Goal: Transaction & Acquisition: Book appointment/travel/reservation

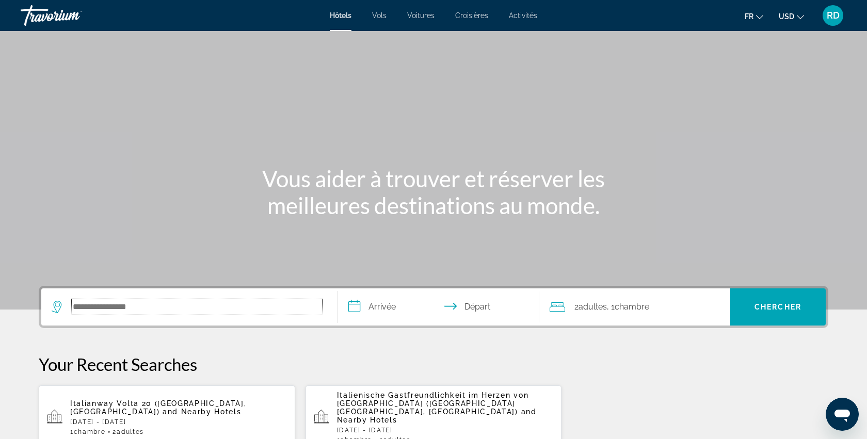
click at [203, 311] on input "Search hotel destination" at bounding box center [197, 306] width 250 height 15
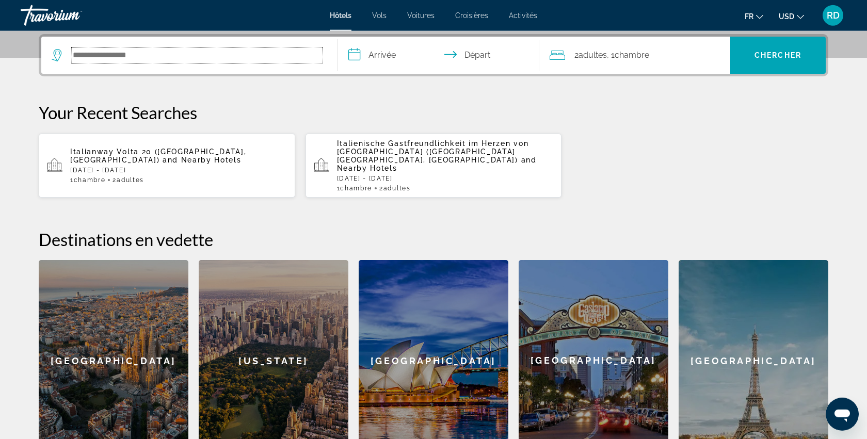
scroll to position [252, 0]
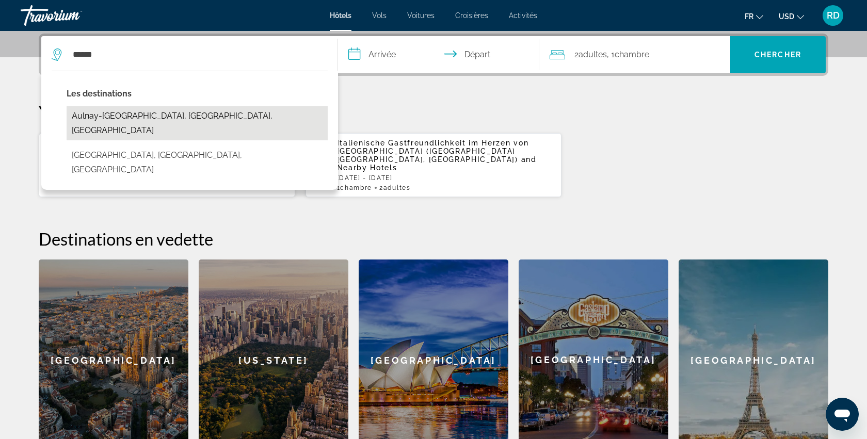
click at [153, 122] on button "Aulnay-[GEOGRAPHIC_DATA], [GEOGRAPHIC_DATA], [GEOGRAPHIC_DATA]" at bounding box center [197, 123] width 261 height 34
type input "**********"
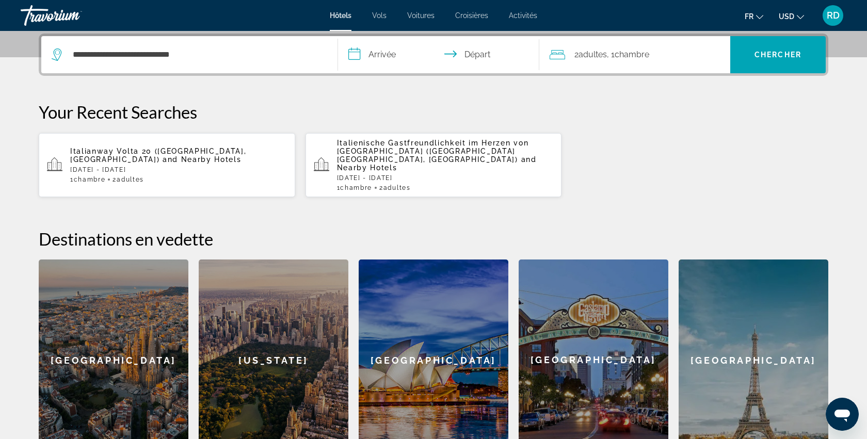
click at [393, 59] on input "**********" at bounding box center [440, 56] width 205 height 40
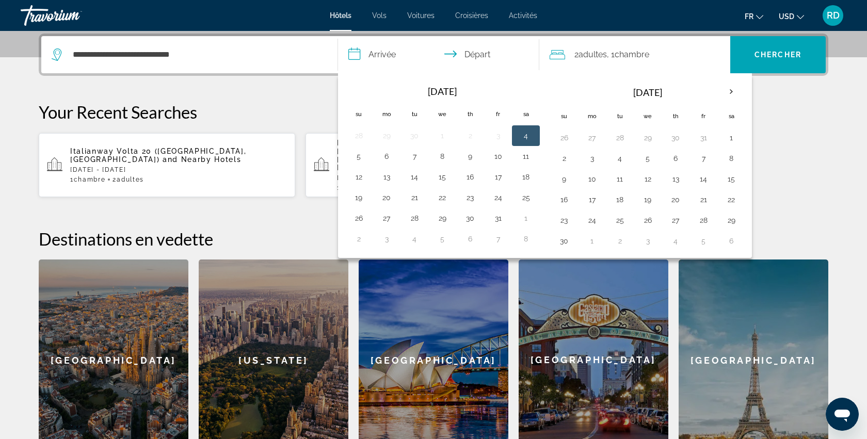
click at [525, 132] on button "4" at bounding box center [526, 136] width 17 height 14
click at [360, 159] on button "5" at bounding box center [358, 156] width 17 height 14
type input "**********"
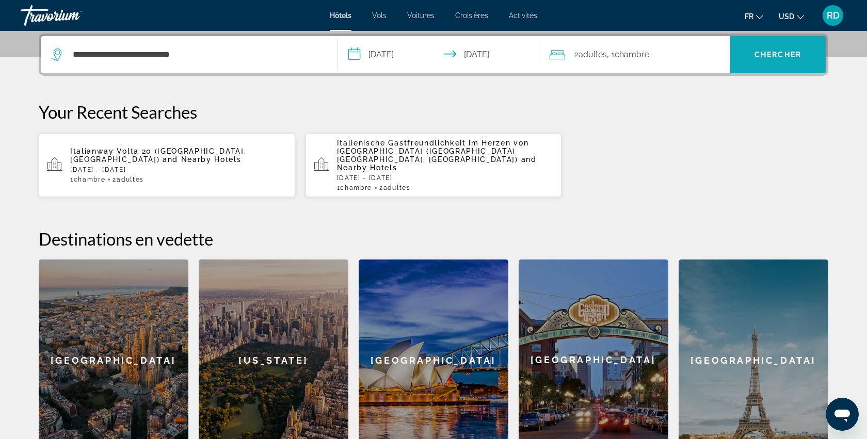
click at [768, 55] on span "Chercher" at bounding box center [778, 55] width 47 height 8
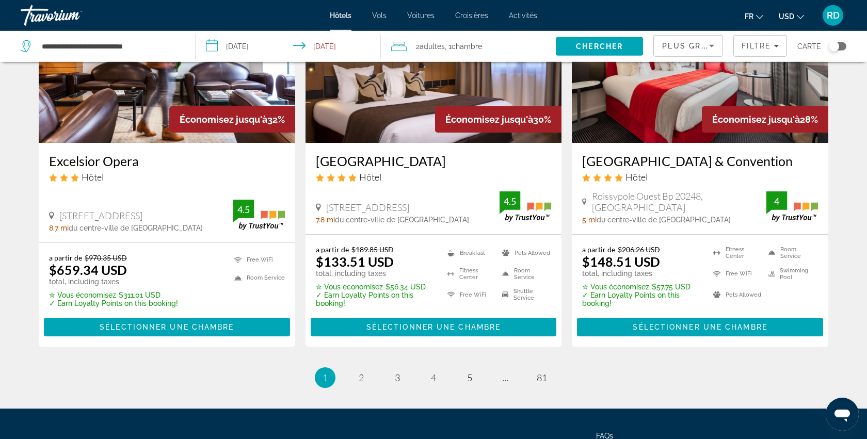
scroll to position [1323, 0]
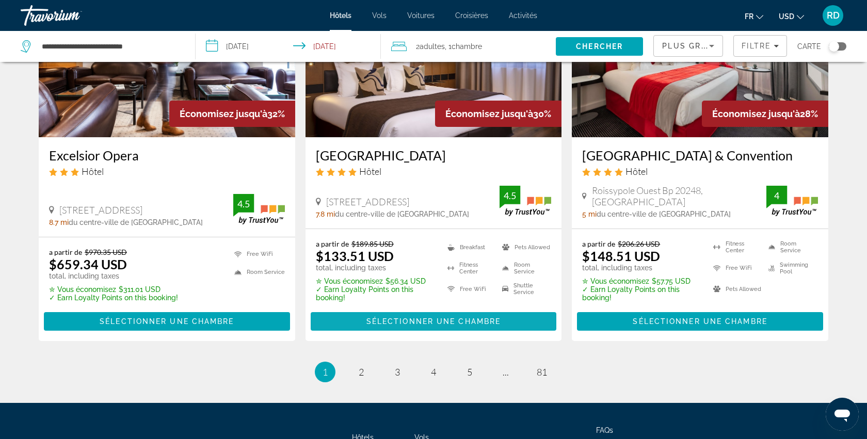
click at [419, 309] on span "Main content" at bounding box center [434, 321] width 246 height 25
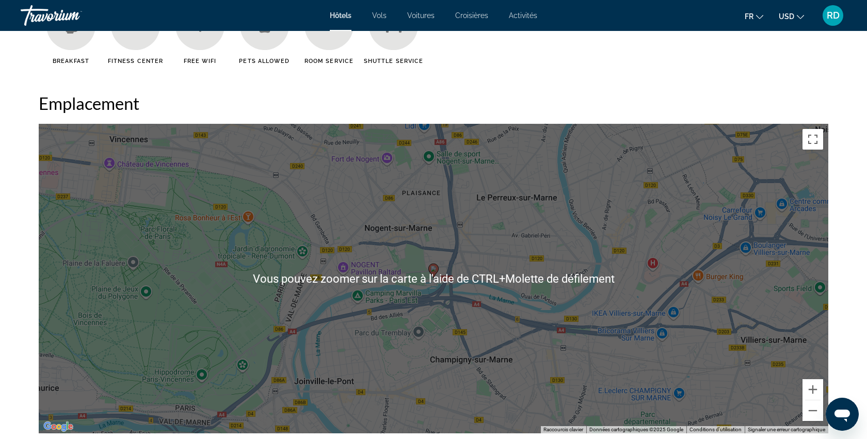
scroll to position [883, 0]
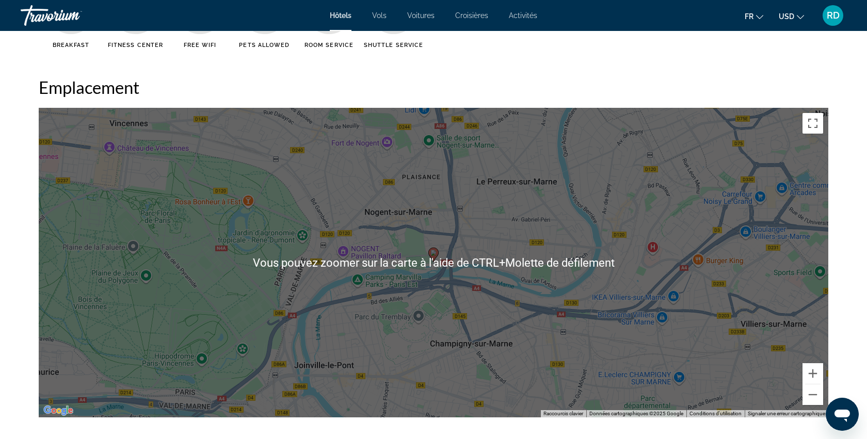
click at [424, 250] on div "Pour activer le glissement avec le clavier, appuyez sur Alt+Entrée. Une fois ce…" at bounding box center [434, 263] width 790 height 310
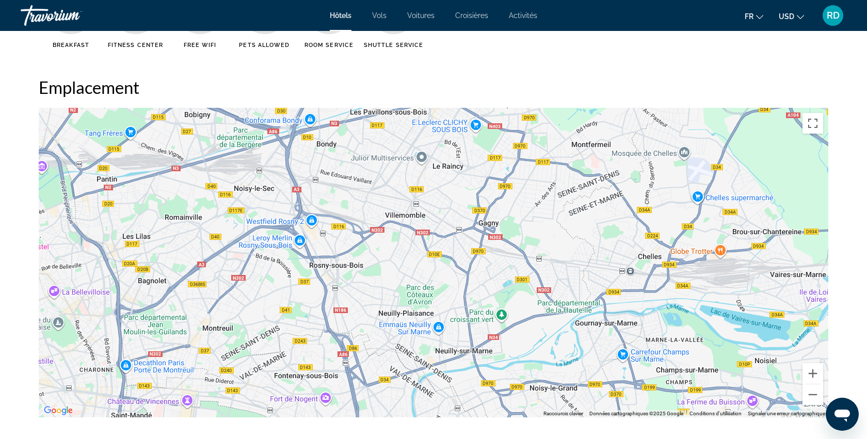
drag, startPoint x: 522, startPoint y: 135, endPoint x: 436, endPoint y: 337, distance: 219.7
click at [436, 337] on div "Pour activer le glissement avec le clavier, appuyez sur Alt+Entrée. Une fois ce…" at bounding box center [434, 263] width 790 height 310
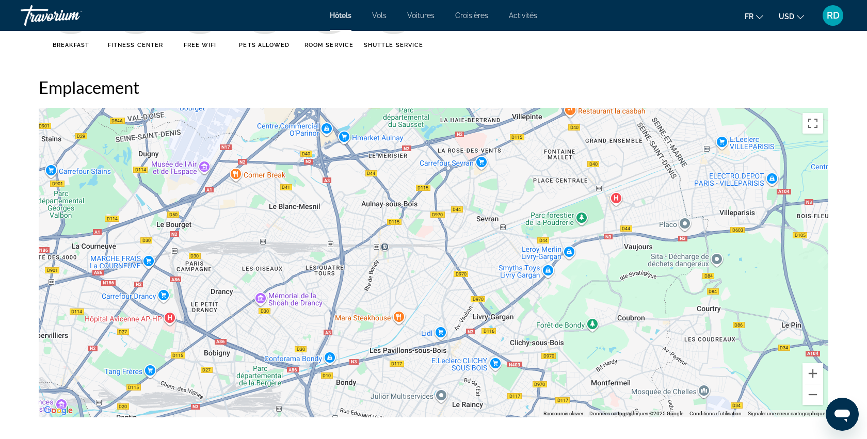
drag, startPoint x: 434, startPoint y: 177, endPoint x: 445, endPoint y: 363, distance: 187.2
click at [445, 363] on div "Pour activer le glissement avec le clavier, appuyez sur Alt+Entrée. Une fois ce…" at bounding box center [434, 263] width 790 height 310
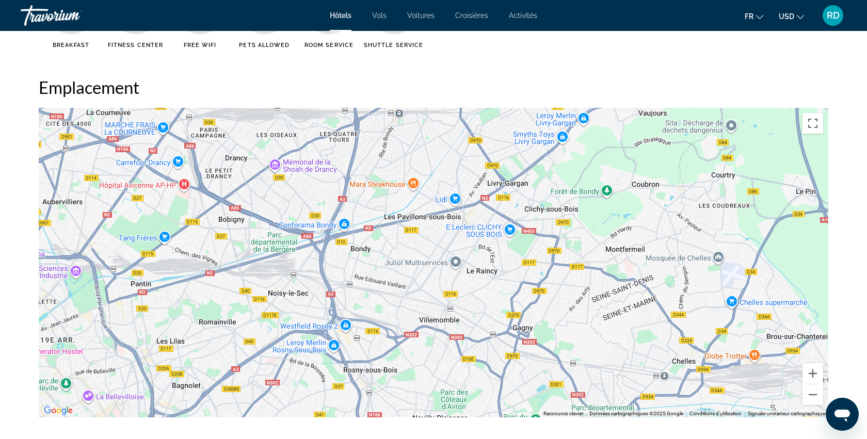
drag, startPoint x: 401, startPoint y: 275, endPoint x: 416, endPoint y: 91, distance: 184.3
click at [416, 108] on div "Vous pouvez zoomer sur la carte à l'aide de CTRL+Molette de défilement" at bounding box center [434, 263] width 790 height 310
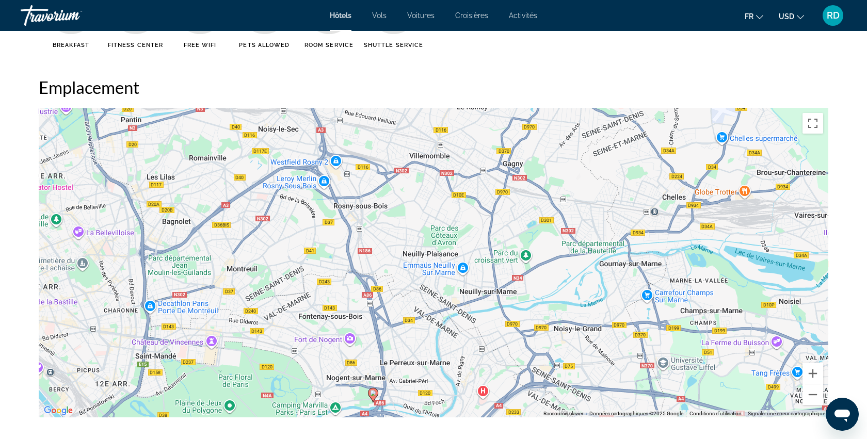
drag, startPoint x: 422, startPoint y: 275, endPoint x: 411, endPoint y: 194, distance: 81.8
click at [412, 195] on div "Pour activer le glissement avec le clavier, appuyez sur Alt+Entrée. Une fois ce…" at bounding box center [434, 263] width 790 height 310
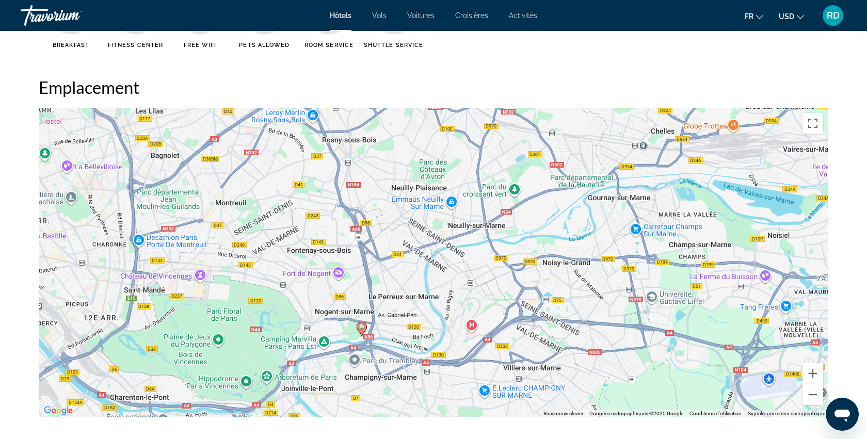
drag, startPoint x: 402, startPoint y: 231, endPoint x: 395, endPoint y: 182, distance: 49.1
click at [395, 183] on div "Pour activer le glissement avec le clavier, appuyez sur Alt+Entrée. Une fois ce…" at bounding box center [434, 263] width 790 height 310
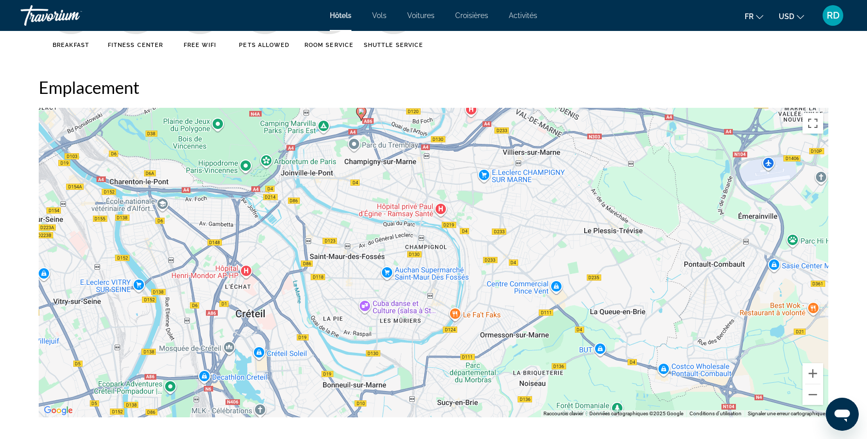
drag, startPoint x: 312, startPoint y: 288, endPoint x: 313, endPoint y: 154, distance: 134.2
click at [313, 154] on div "Pour activer le glissement avec le clavier, appuyez sur Alt+Entrée. Une fois ce…" at bounding box center [434, 263] width 790 height 310
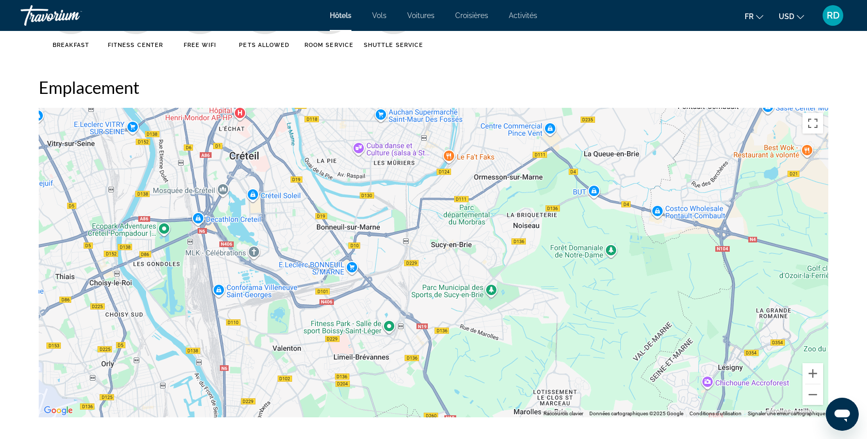
drag, startPoint x: 481, startPoint y: 339, endPoint x: 475, endPoint y: 209, distance: 130.2
click at [475, 209] on div "Pour activer le glissement avec le clavier, appuyez sur Alt+Entrée. Une fois ce…" at bounding box center [434, 263] width 790 height 310
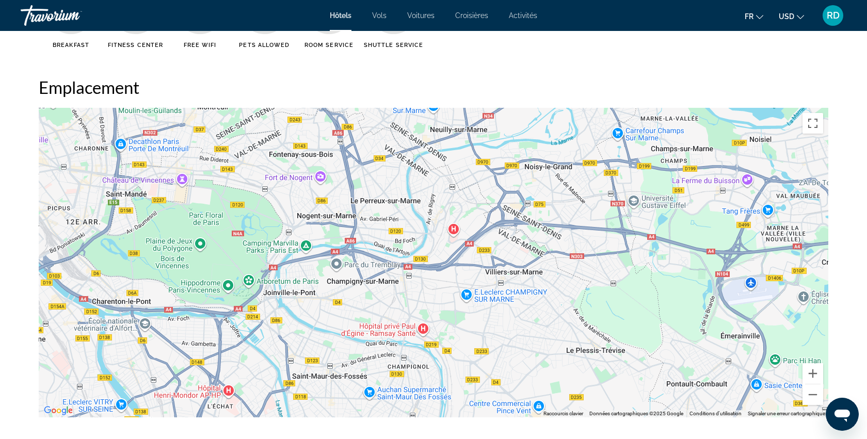
drag, startPoint x: 379, startPoint y: 157, endPoint x: 371, endPoint y: 433, distance: 275.7
click at [368, 418] on div "Vous pouvez zoomer sur la carte à l'aide de CTRL+Molette de défilement" at bounding box center [434, 263] width 790 height 310
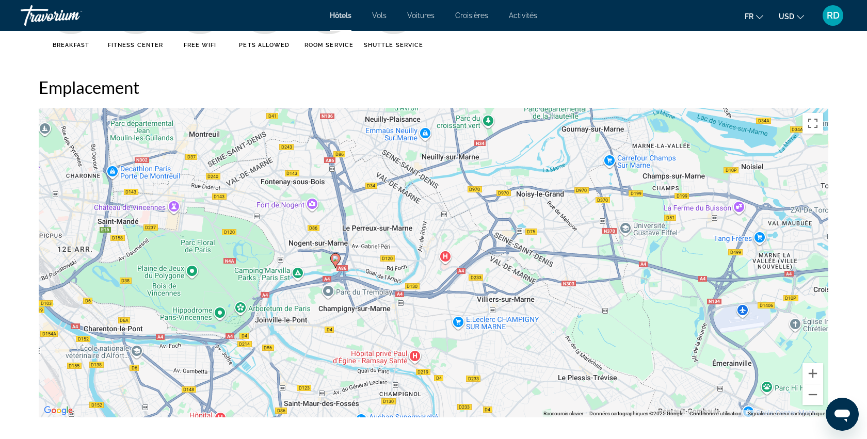
drag, startPoint x: 391, startPoint y: 299, endPoint x: 385, endPoint y: 268, distance: 31.5
click at [386, 268] on div "Pour activer le glissement avec le clavier, appuyez sur Alt+Entrée. Une fois ce…" at bounding box center [434, 263] width 790 height 310
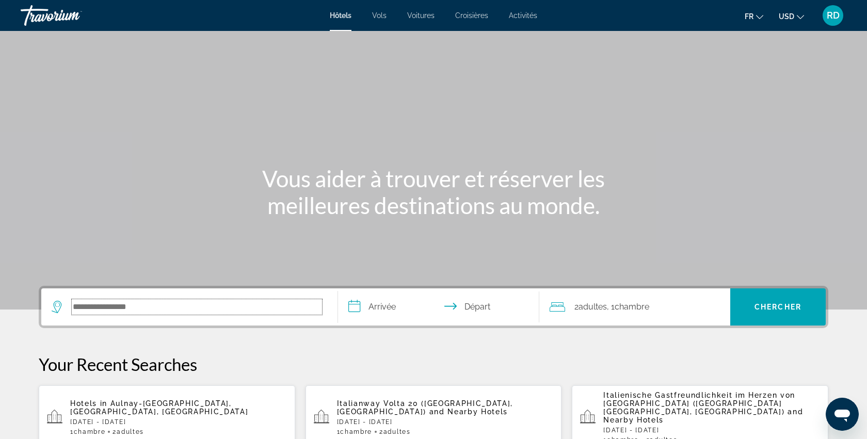
click at [131, 312] on input "Search hotel destination" at bounding box center [197, 306] width 250 height 15
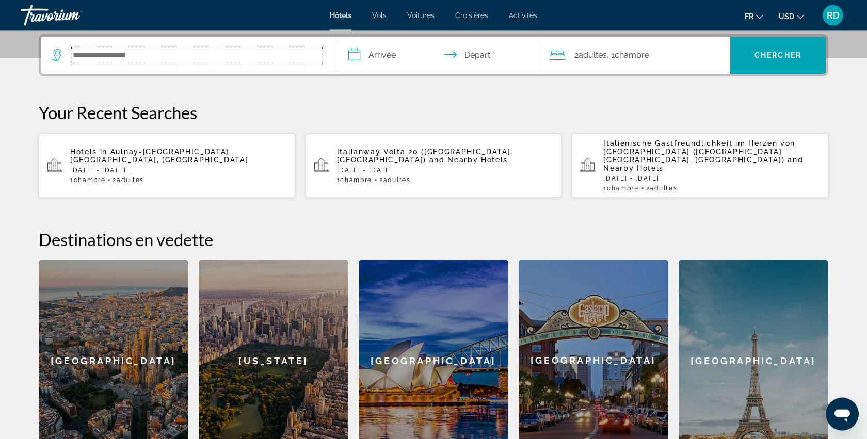
scroll to position [252, 0]
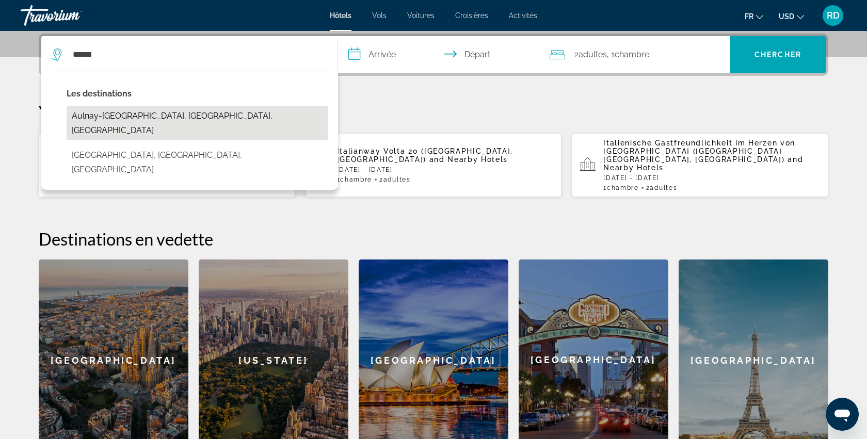
click at [182, 117] on button "Aulnay-[GEOGRAPHIC_DATA], [GEOGRAPHIC_DATA], [GEOGRAPHIC_DATA]" at bounding box center [197, 123] width 261 height 34
type input "**********"
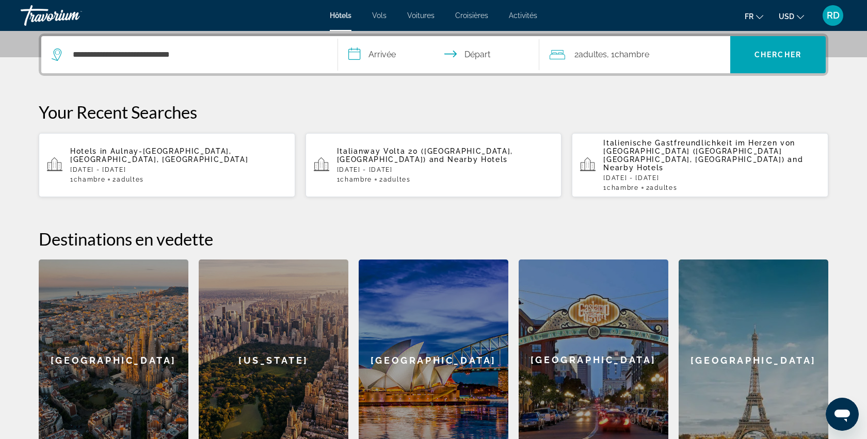
click at [391, 49] on input "**********" at bounding box center [440, 56] width 205 height 40
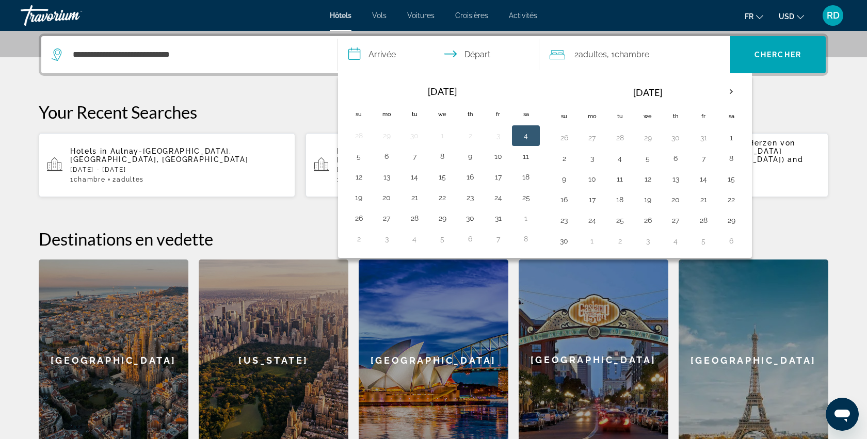
click at [529, 137] on button "4" at bounding box center [526, 136] width 17 height 14
click at [356, 157] on button "5" at bounding box center [358, 156] width 17 height 14
type input "**********"
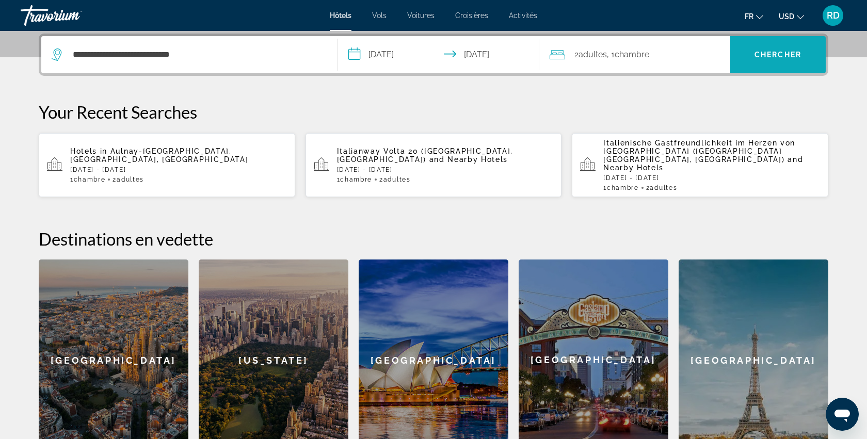
click at [793, 50] on span "Search" at bounding box center [777, 54] width 95 height 25
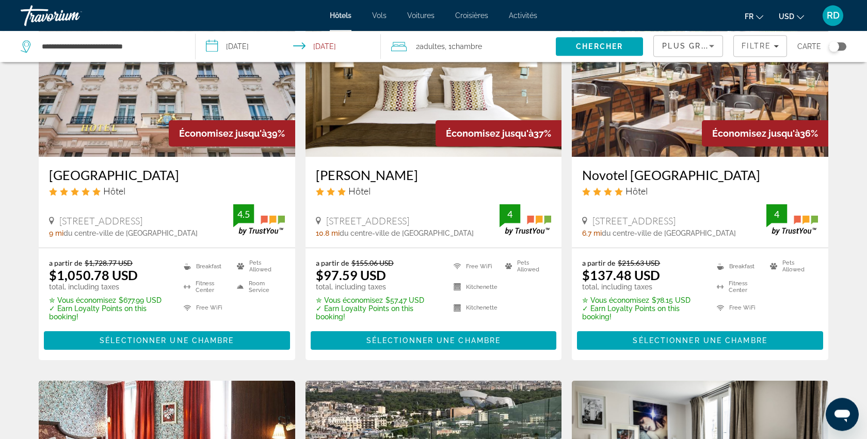
scroll to position [530, 0]
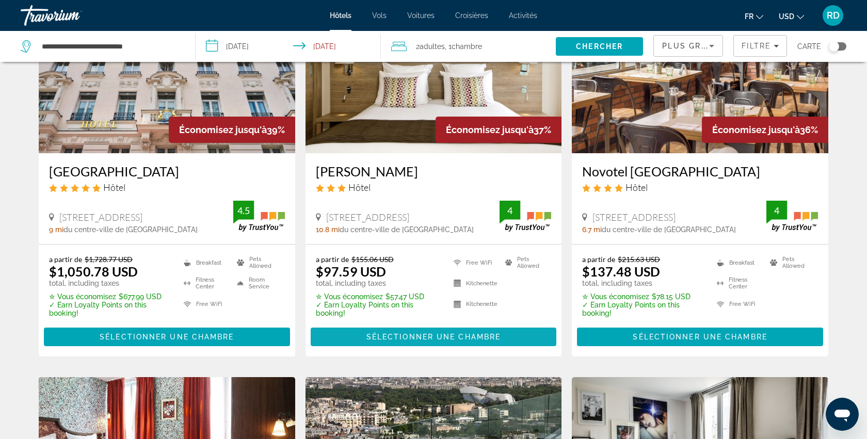
click at [425, 333] on span "Sélectionner une chambre" at bounding box center [433, 337] width 134 height 8
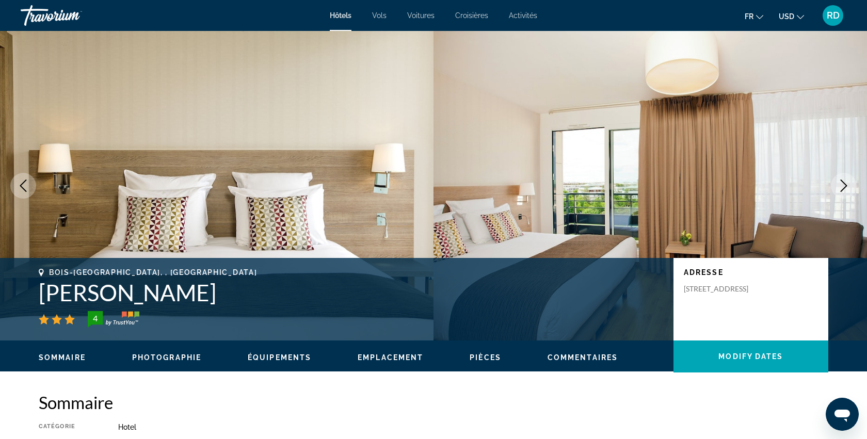
click at [841, 186] on icon "Next image" at bounding box center [844, 186] width 12 height 12
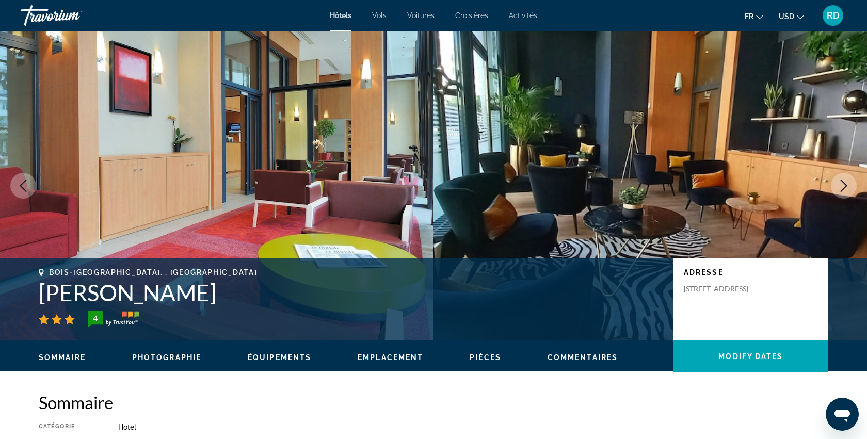
click at [841, 186] on icon "Next image" at bounding box center [844, 186] width 12 height 12
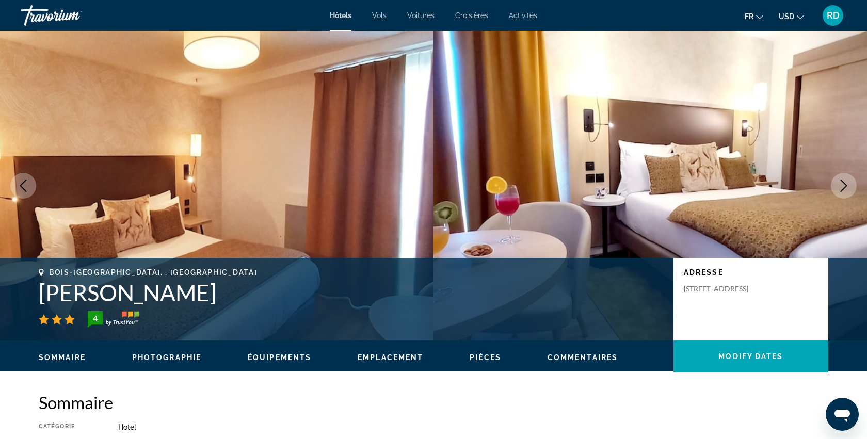
click at [841, 186] on icon "Next image" at bounding box center [844, 186] width 12 height 12
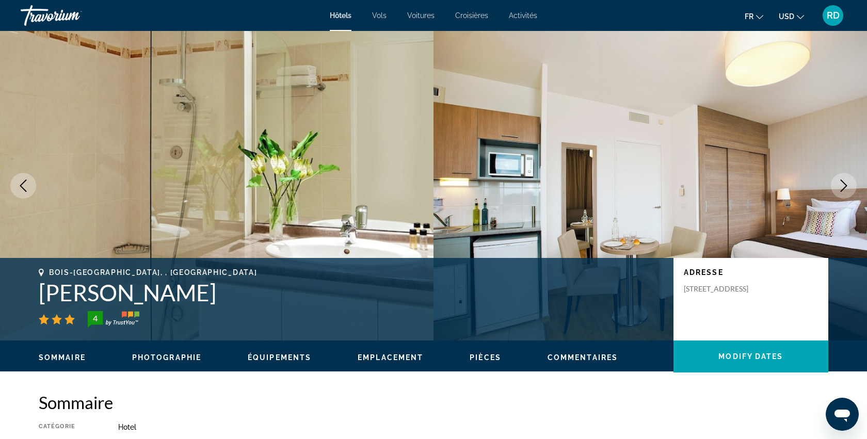
click at [841, 186] on icon "Next image" at bounding box center [844, 186] width 12 height 12
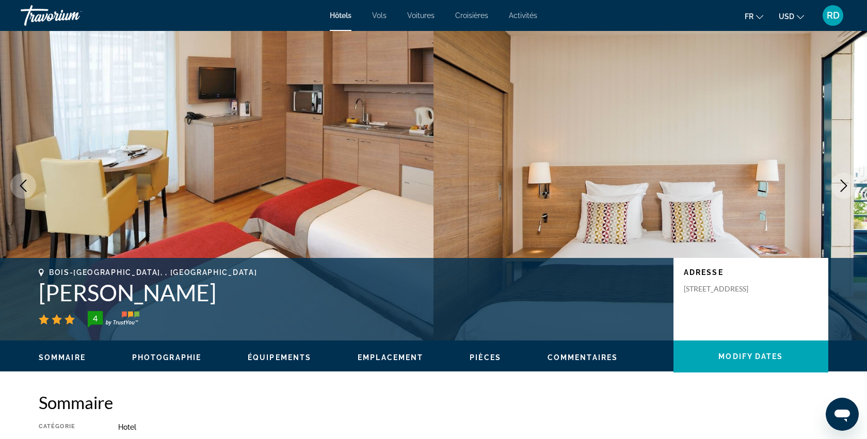
click at [841, 186] on icon "Next image" at bounding box center [844, 186] width 12 height 12
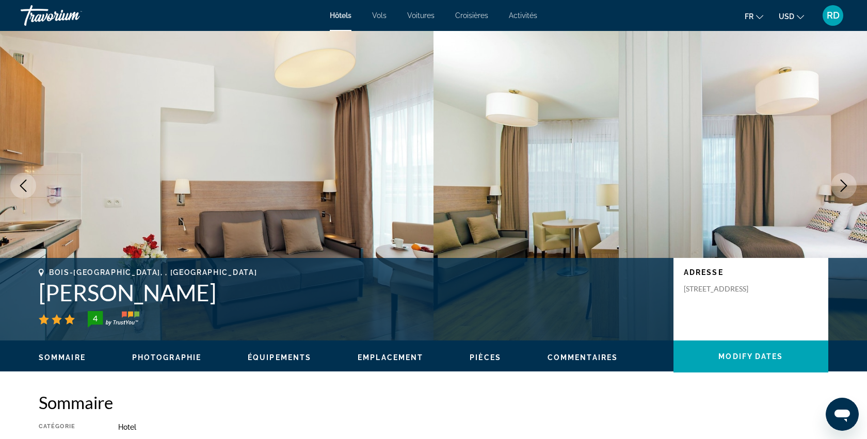
click at [841, 186] on icon "Next image" at bounding box center [844, 186] width 12 height 12
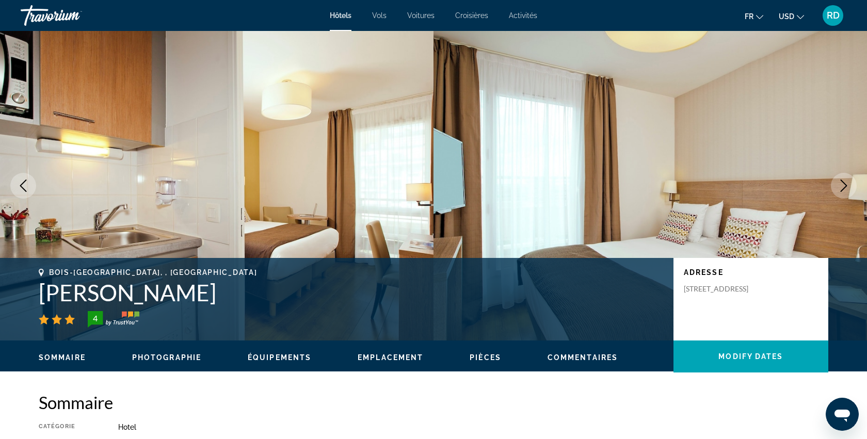
click at [840, 186] on icon "Next image" at bounding box center [844, 186] width 12 height 12
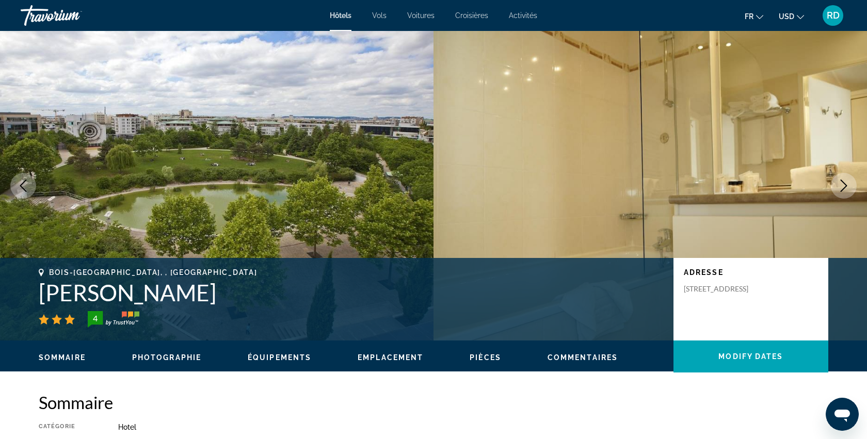
click at [842, 188] on icon "Next image" at bounding box center [844, 186] width 12 height 12
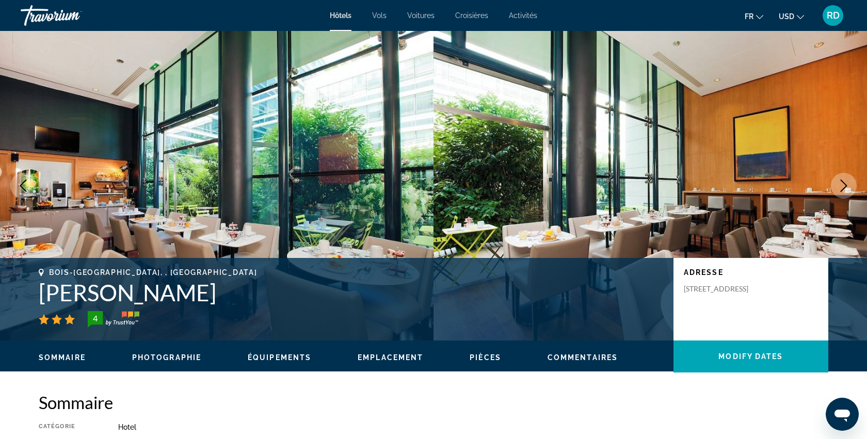
click at [842, 188] on icon "Next image" at bounding box center [844, 186] width 12 height 12
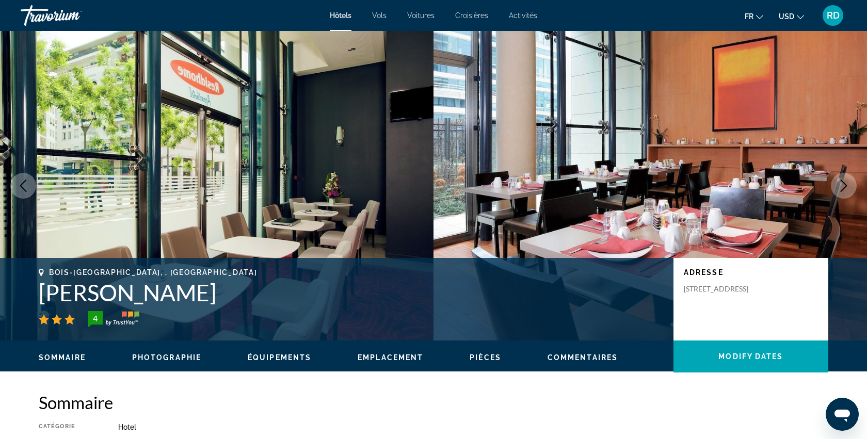
click at [842, 188] on icon "Next image" at bounding box center [844, 186] width 12 height 12
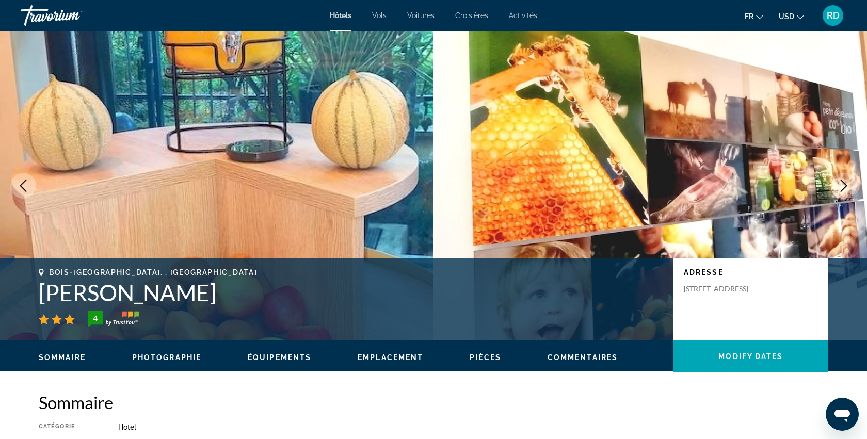
click at [840, 187] on icon "Next image" at bounding box center [844, 186] width 12 height 12
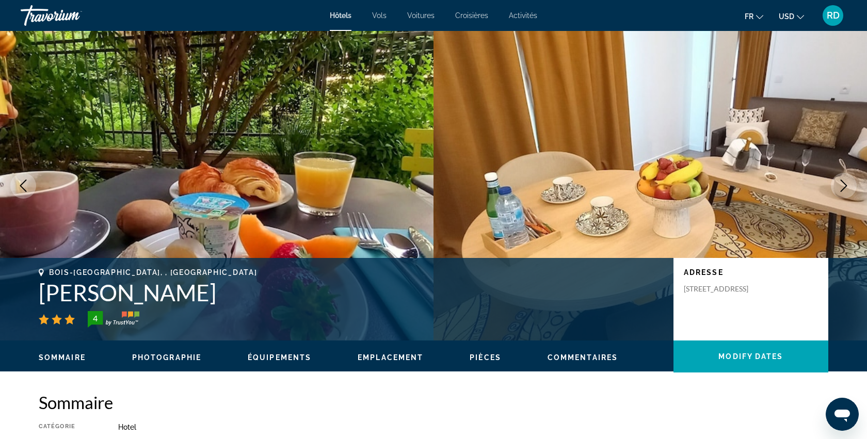
click at [840, 187] on icon "Next image" at bounding box center [844, 186] width 12 height 12
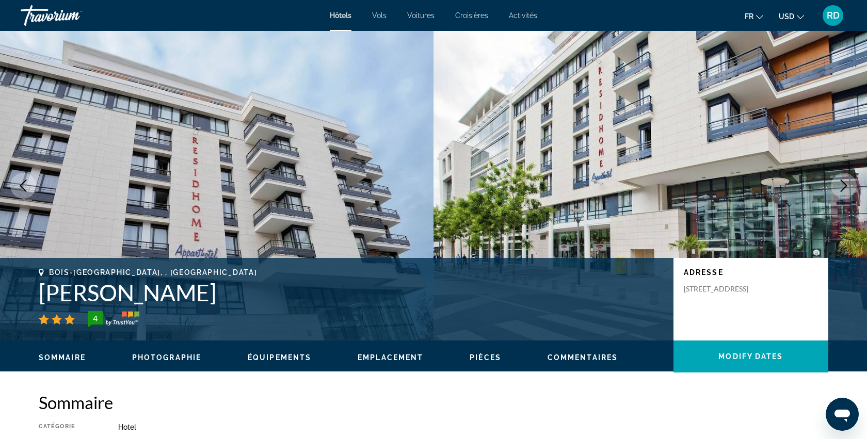
click at [833, 184] on button "Next image" at bounding box center [844, 186] width 26 height 26
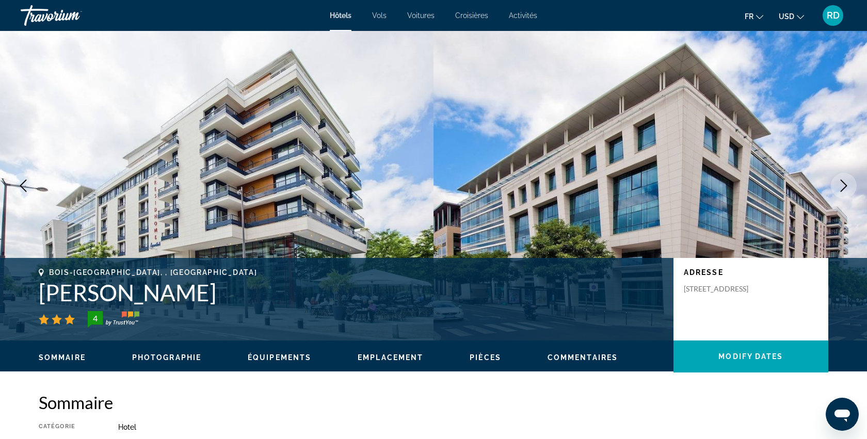
click at [833, 184] on button "Next image" at bounding box center [844, 186] width 26 height 26
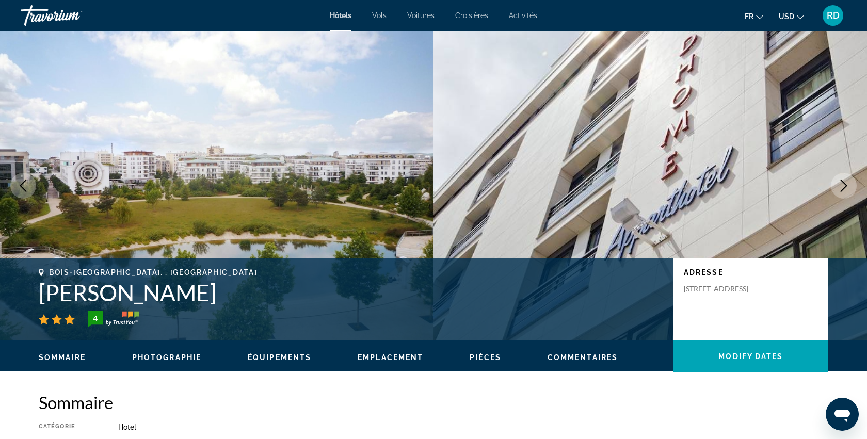
click at [833, 184] on button "Next image" at bounding box center [844, 186] width 26 height 26
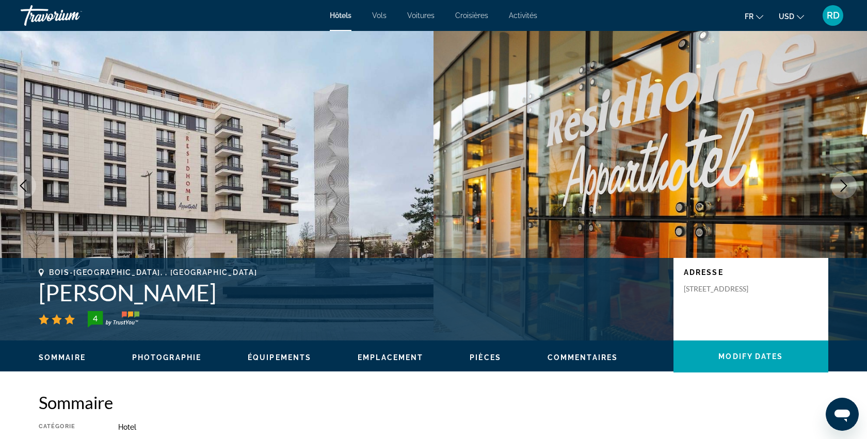
click at [839, 186] on icon "Next image" at bounding box center [844, 186] width 12 height 12
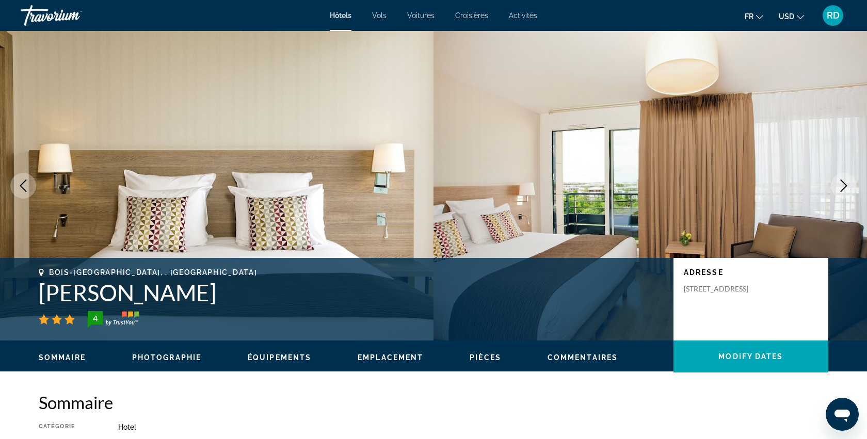
click at [839, 186] on icon "Next image" at bounding box center [844, 186] width 12 height 12
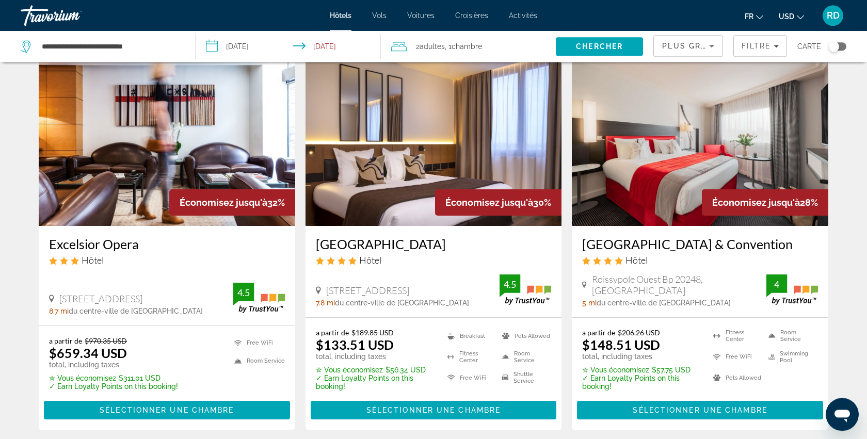
scroll to position [1236, 0]
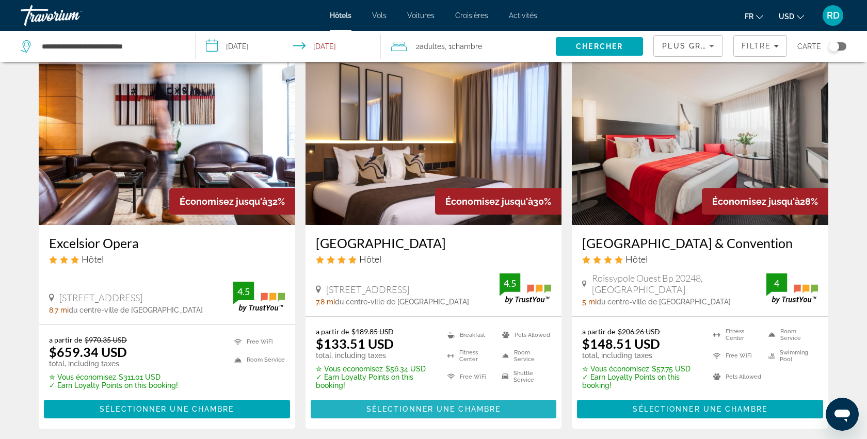
click at [441, 405] on span "Sélectionner une chambre" at bounding box center [433, 409] width 134 height 8
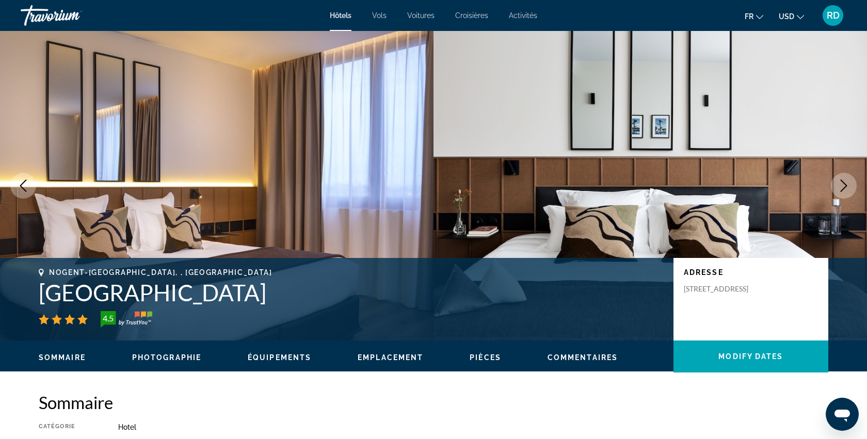
click at [842, 186] on icon "Next image" at bounding box center [844, 186] width 12 height 12
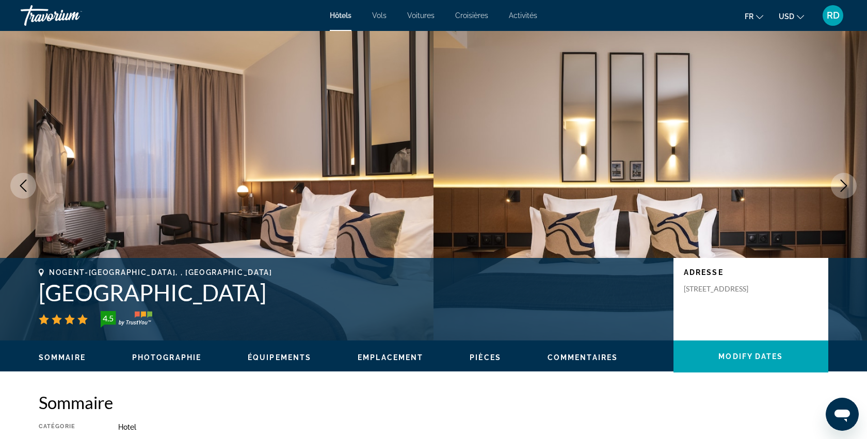
click at [842, 186] on icon "Next image" at bounding box center [844, 186] width 12 height 12
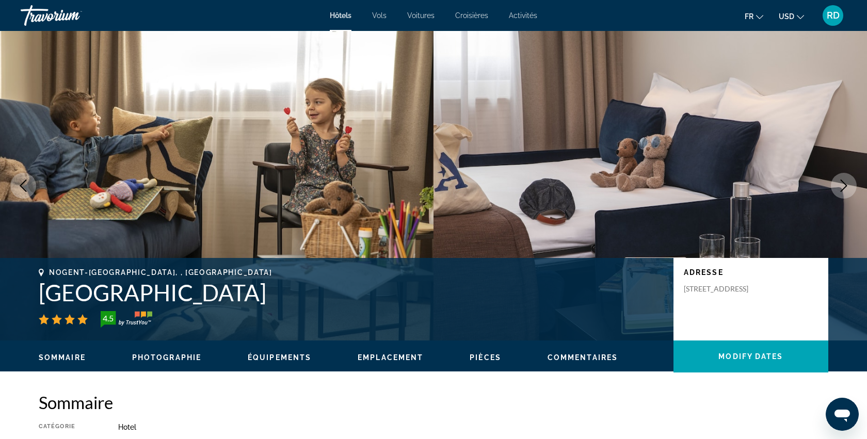
click at [842, 186] on icon "Next image" at bounding box center [844, 186] width 12 height 12
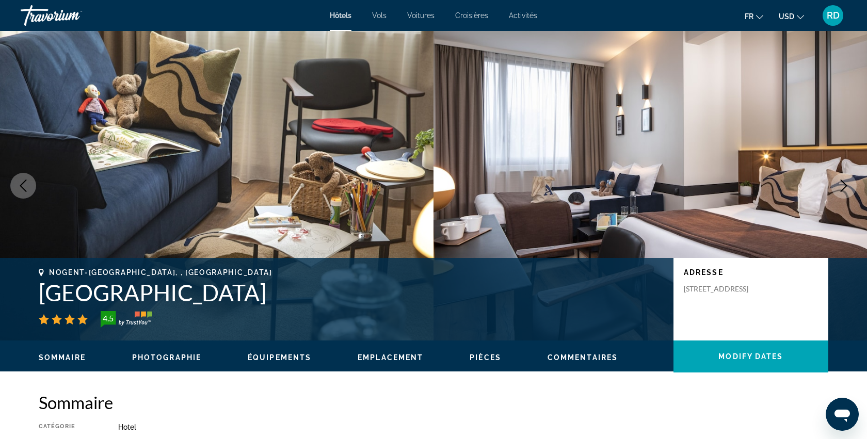
click at [842, 186] on icon "Next image" at bounding box center [844, 186] width 12 height 12
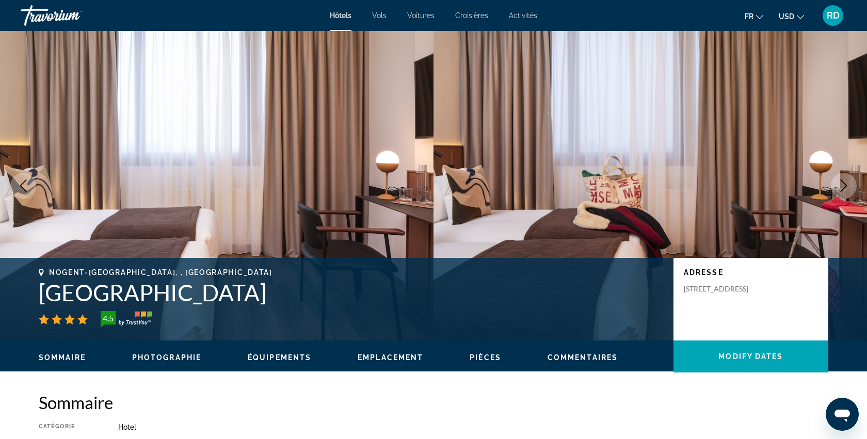
click at [842, 186] on icon "Next image" at bounding box center [844, 186] width 12 height 12
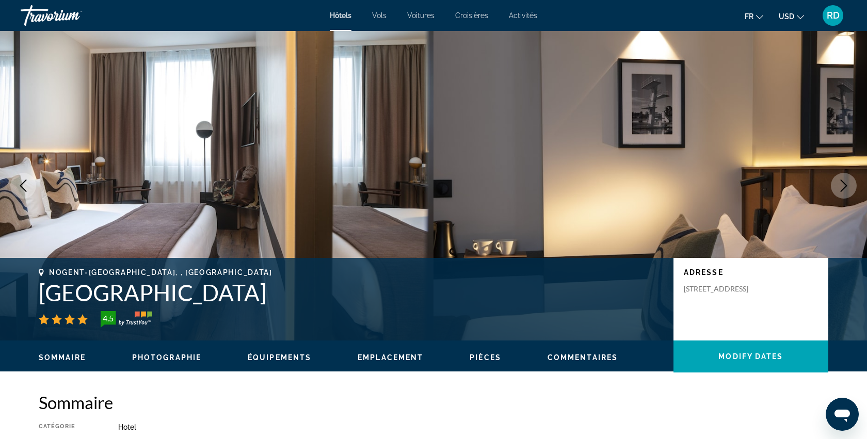
click at [842, 186] on icon "Next image" at bounding box center [844, 186] width 12 height 12
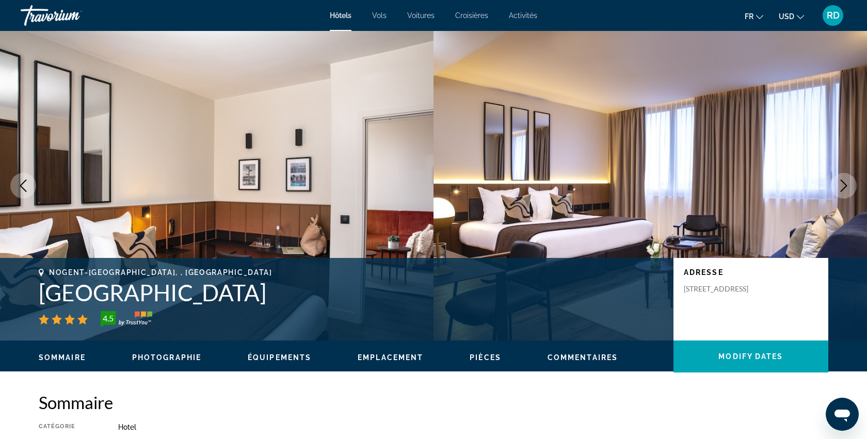
click at [842, 186] on icon "Next image" at bounding box center [844, 186] width 12 height 12
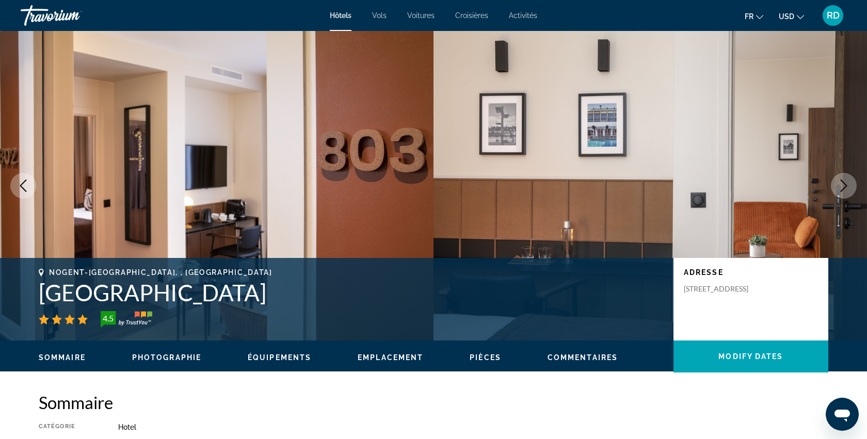
click at [842, 186] on icon "Next image" at bounding box center [844, 186] width 12 height 12
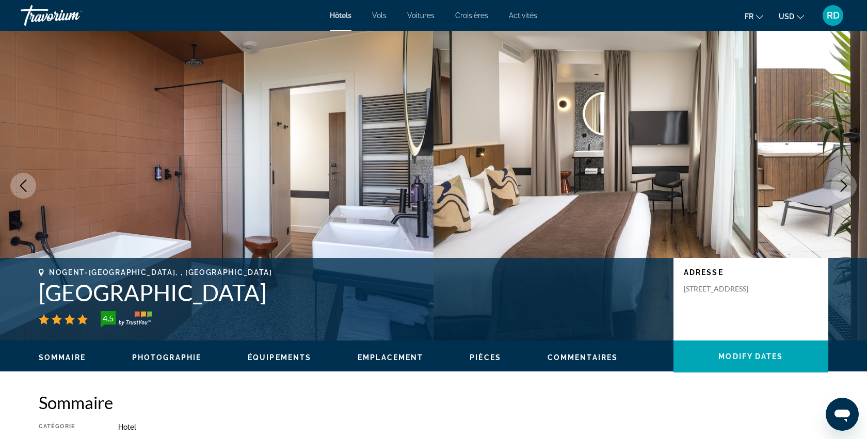
click at [842, 186] on icon "Next image" at bounding box center [844, 186] width 12 height 12
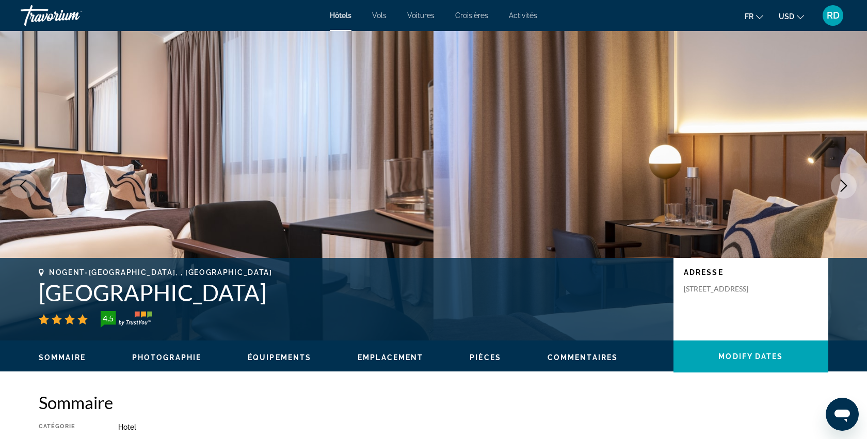
click at [844, 187] on icon "Next image" at bounding box center [844, 186] width 12 height 12
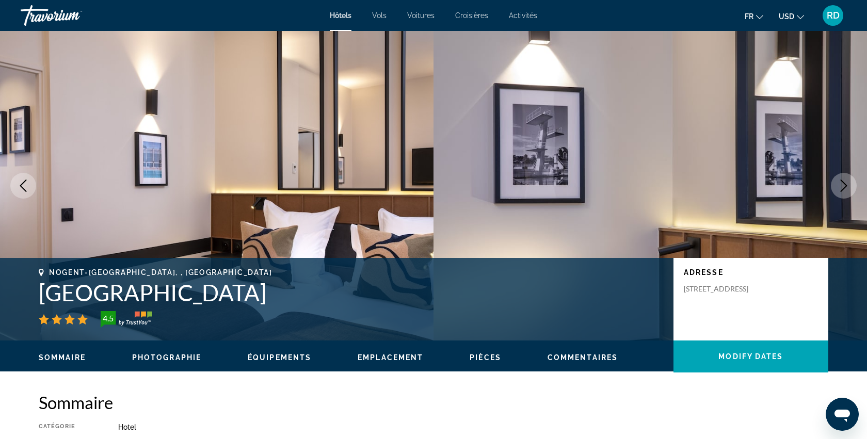
click at [842, 187] on icon "Next image" at bounding box center [844, 186] width 12 height 12
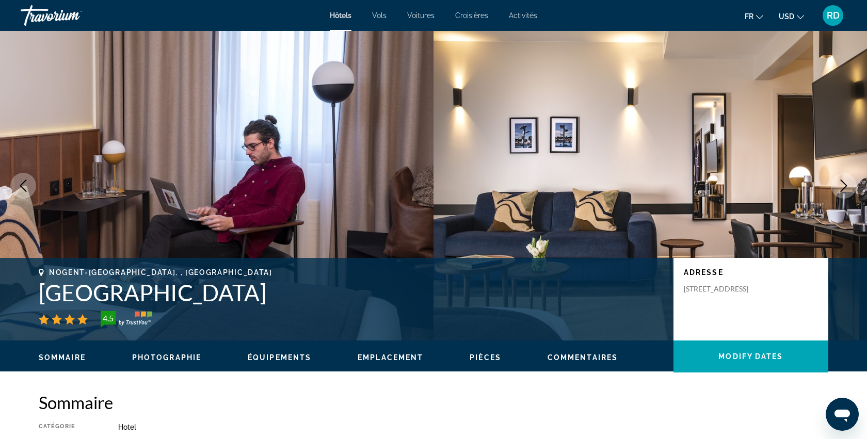
click at [842, 187] on icon "Next image" at bounding box center [844, 186] width 12 height 12
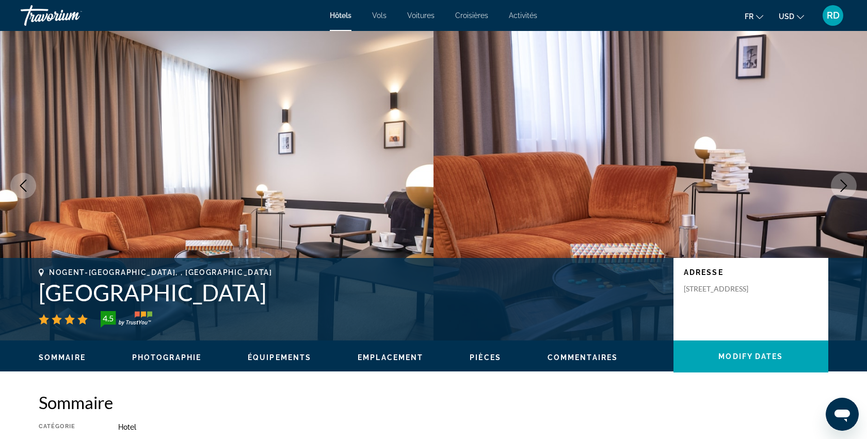
click at [842, 187] on icon "Next image" at bounding box center [844, 186] width 12 height 12
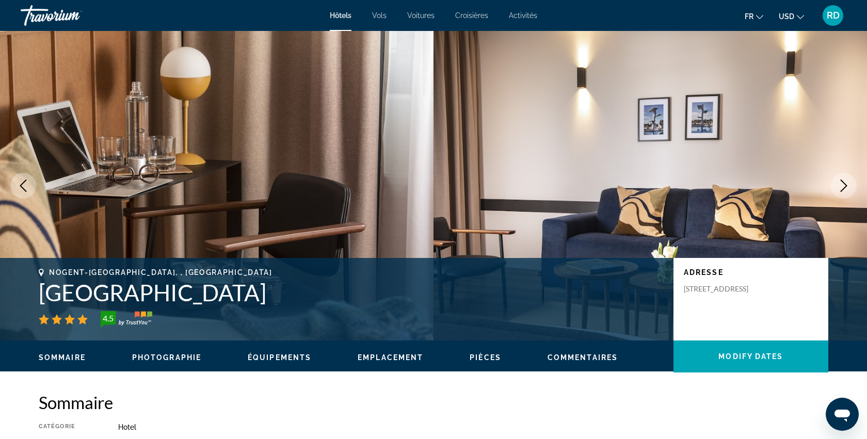
click at [842, 187] on icon "Next image" at bounding box center [844, 186] width 12 height 12
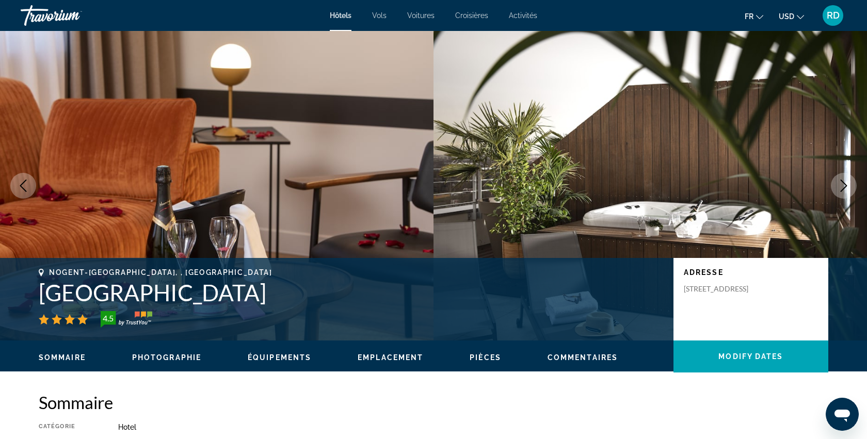
click at [840, 189] on icon "Next image" at bounding box center [844, 186] width 12 height 12
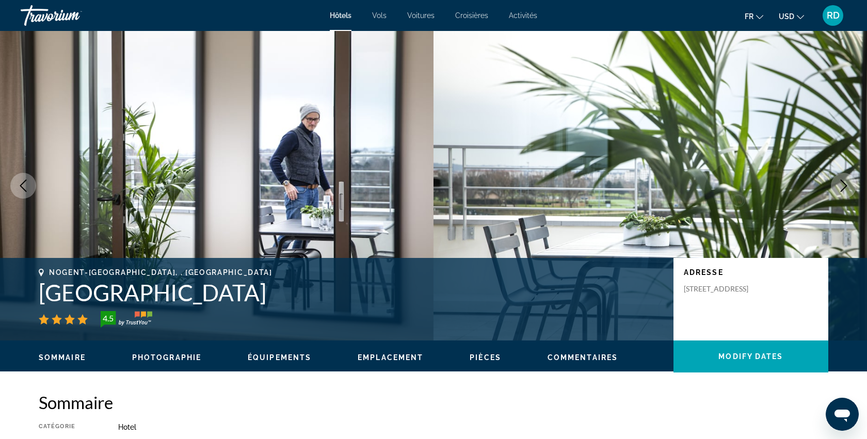
click at [839, 189] on icon "Next image" at bounding box center [844, 186] width 12 height 12
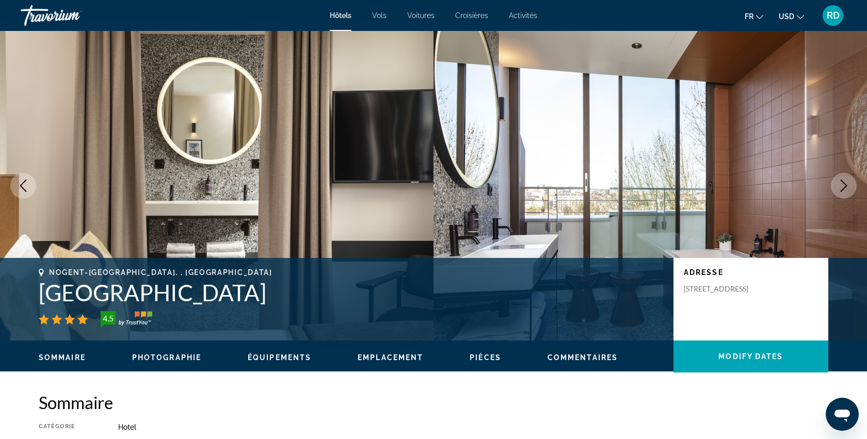
click at [839, 189] on icon "Next image" at bounding box center [844, 186] width 12 height 12
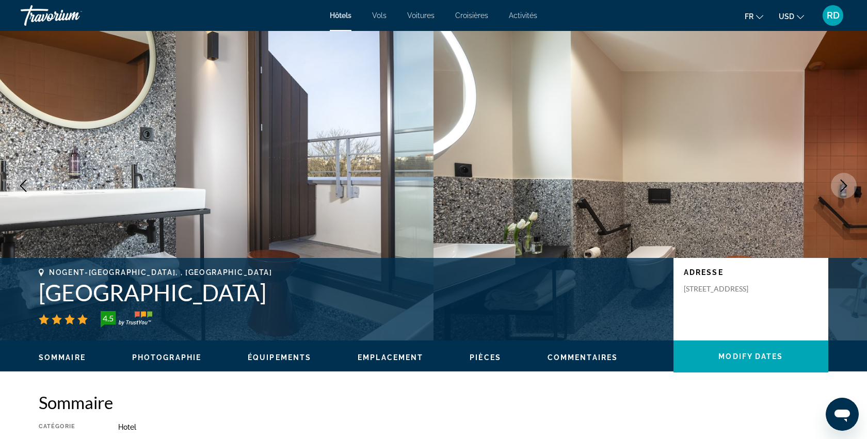
click at [839, 189] on icon "Next image" at bounding box center [844, 186] width 12 height 12
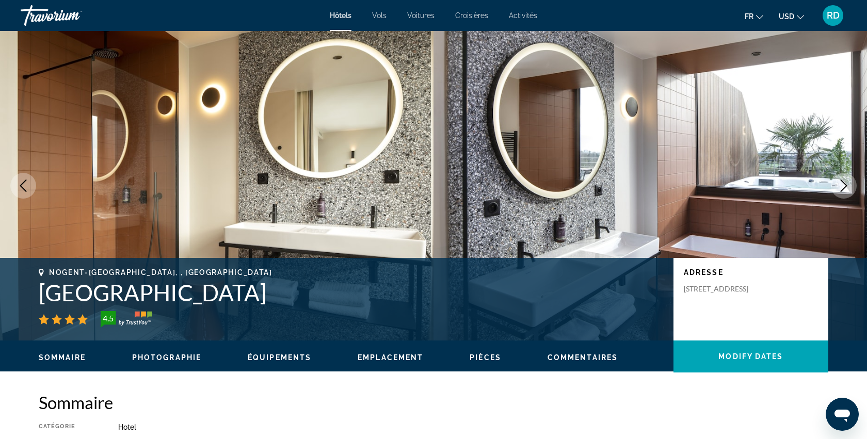
click at [844, 190] on icon "Next image" at bounding box center [844, 186] width 12 height 12
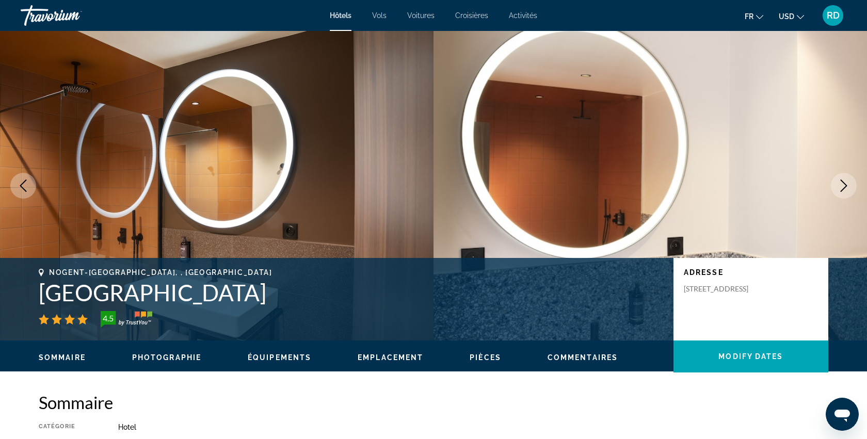
click at [843, 191] on icon "Next image" at bounding box center [844, 186] width 12 height 12
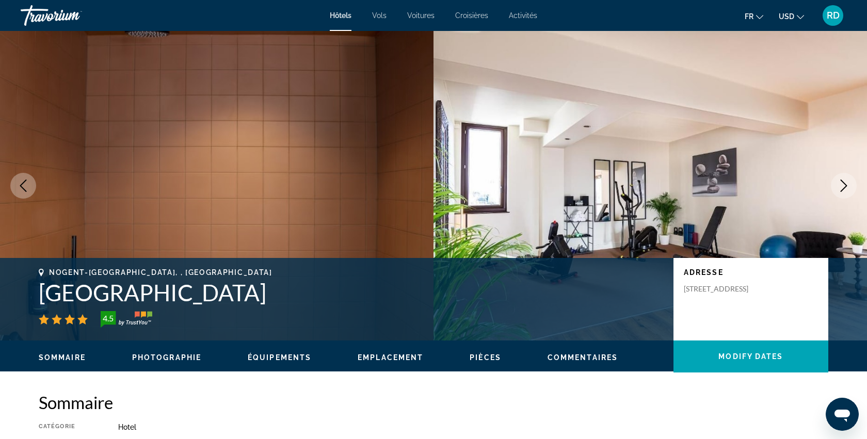
click at [849, 190] on icon "Next image" at bounding box center [844, 186] width 12 height 12
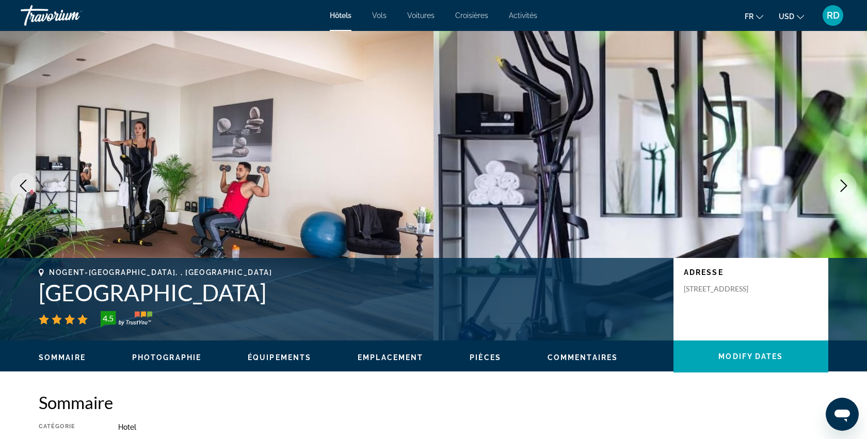
drag, startPoint x: 684, startPoint y: 295, endPoint x: 776, endPoint y: 296, distance: 91.4
click at [776, 294] on div "[STREET_ADDRESS]" at bounding box center [751, 288] width 134 height 9
click at [688, 291] on p "[STREET_ADDRESS]" at bounding box center [725, 288] width 83 height 9
drag, startPoint x: 682, startPoint y: 288, endPoint x: 782, endPoint y: 305, distance: 101.5
click at [782, 305] on div "Adresse 8 Rue Du Port, Nogent-Sur-Marne 94130, France" at bounding box center [751, 299] width 155 height 83
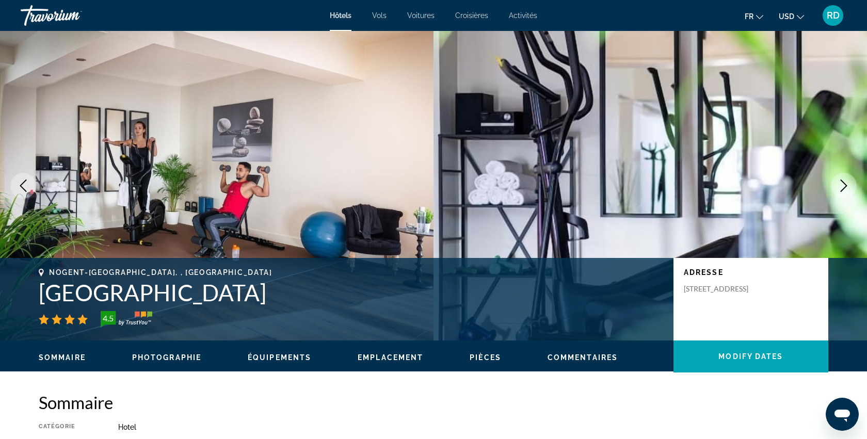
copy p "[STREET_ADDRESS]"
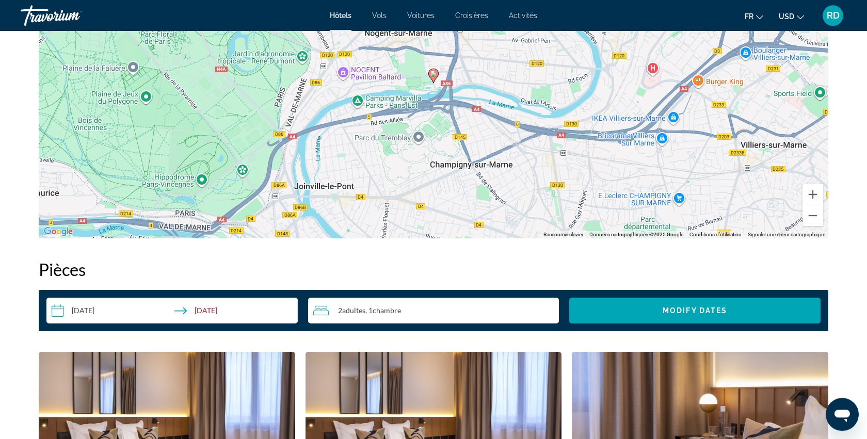
scroll to position [941, 0]
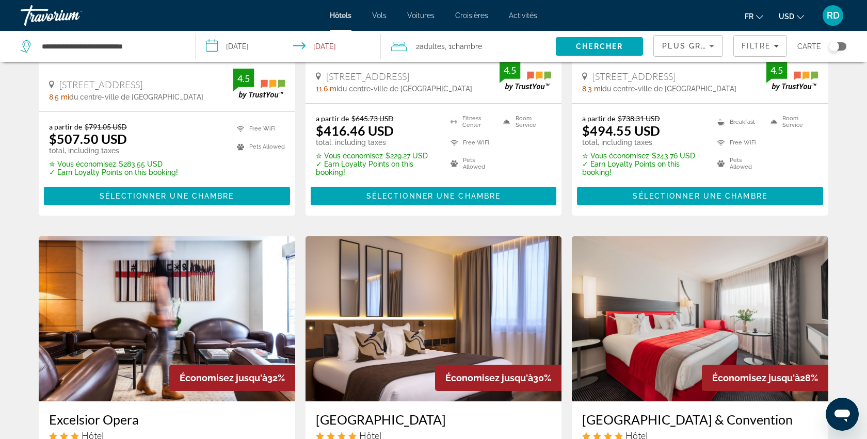
scroll to position [1295, 0]
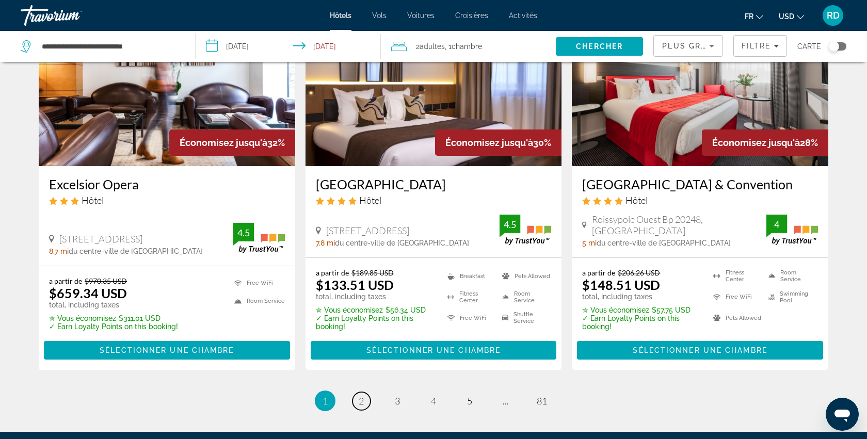
click at [365, 392] on link "page 2" at bounding box center [362, 401] width 18 height 18
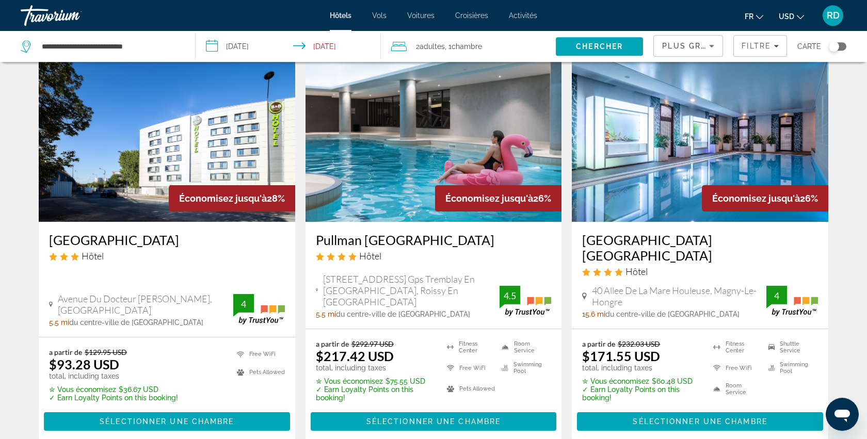
scroll to position [59, 0]
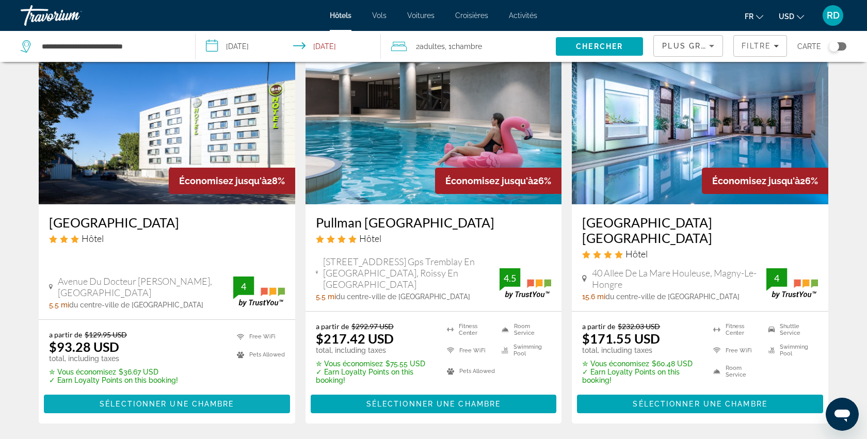
click at [219, 408] on span "Main content" at bounding box center [167, 404] width 246 height 25
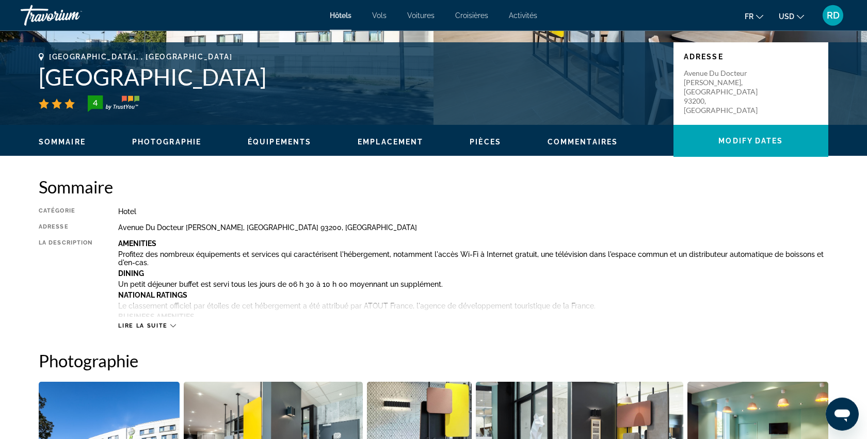
scroll to position [235, 0]
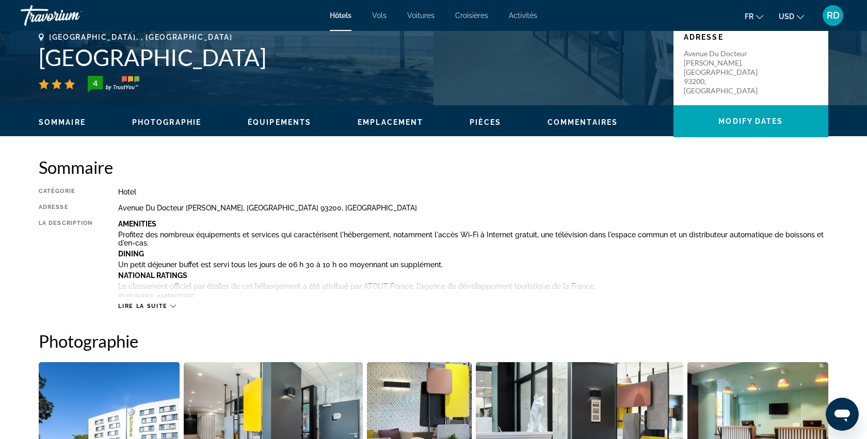
click at [175, 308] on icon "Main content" at bounding box center [173, 306] width 6 height 6
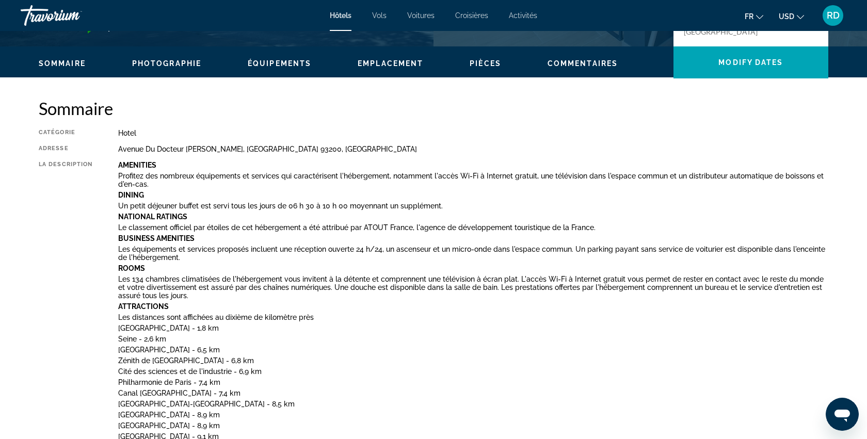
scroll to position [0, 0]
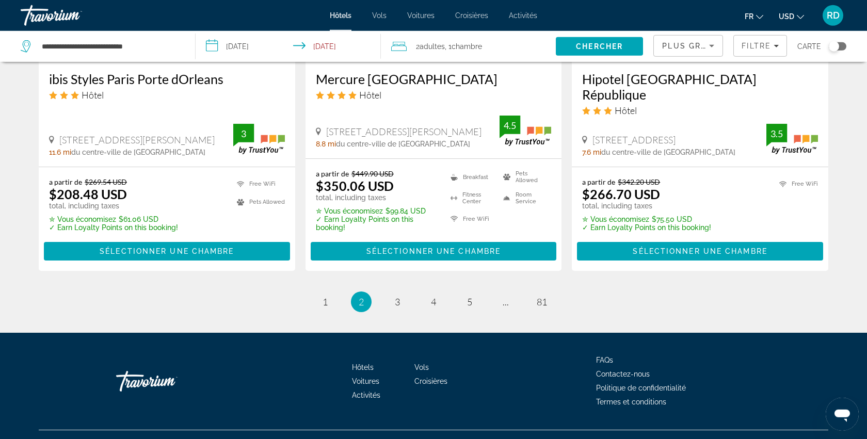
scroll to position [1410, 0]
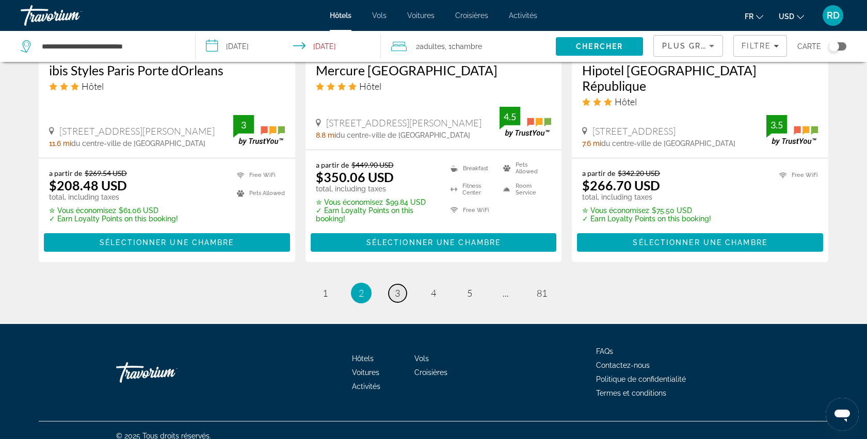
click at [402, 284] on link "page 3" at bounding box center [398, 293] width 18 height 18
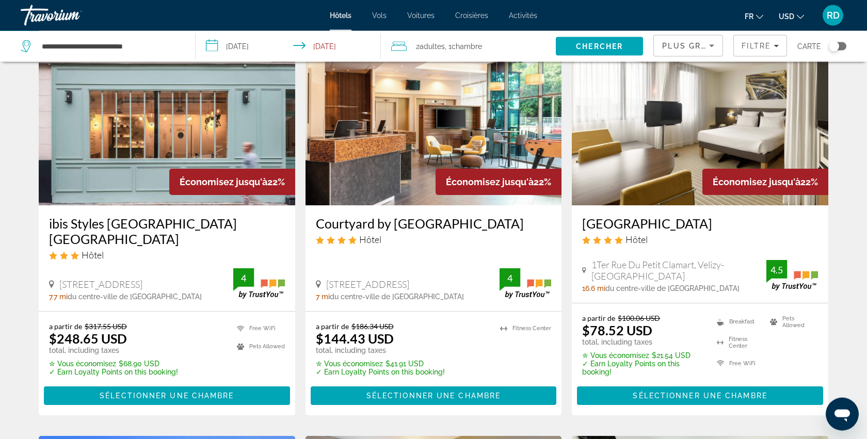
scroll to position [59, 0]
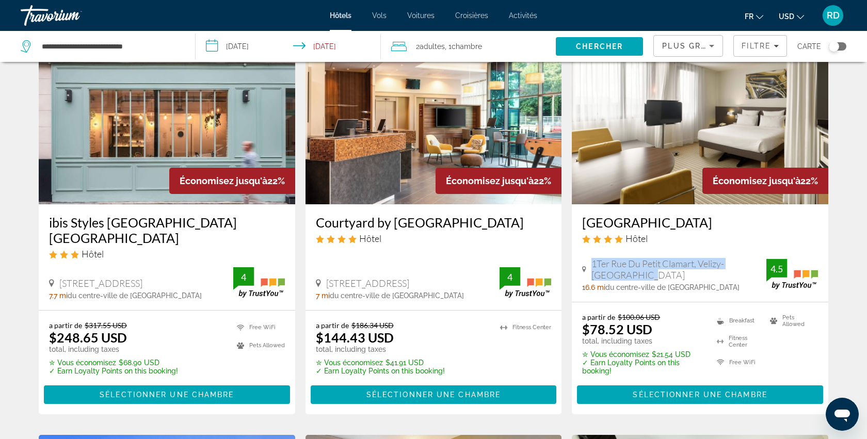
drag, startPoint x: 594, startPoint y: 256, endPoint x: 698, endPoint y: 276, distance: 106.1
click at [698, 276] on div "1Ter Rue Du Petit Clamart, Velizy-Villacoublay 16.6 mi du centre-ville de Aulna…" at bounding box center [674, 275] width 184 height 34
copy span "1Ter Rue Du Petit Clamart, Velizy-Villacoublay"
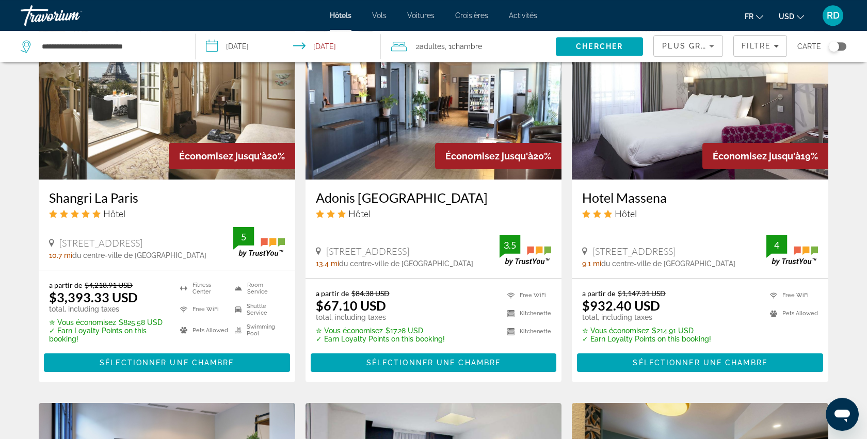
scroll to position [883, 0]
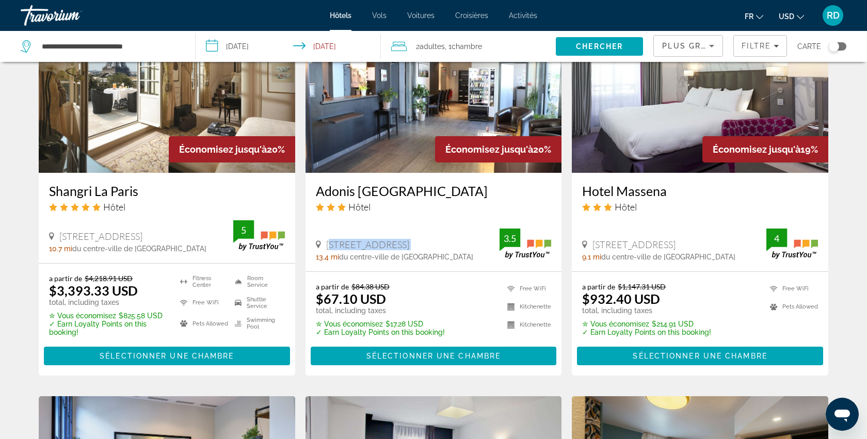
drag, startPoint x: 330, startPoint y: 229, endPoint x: 498, endPoint y: 239, distance: 167.5
click at [498, 239] on div "196 Avenue De Stalingrad, Chevilly-Larue 13.4 mi du centre-ville de Aulnay de l…" at bounding box center [408, 250] width 184 height 22
click at [326, 239] on div "196 Avenue De Stalingrad, Chevilly-Larue" at bounding box center [408, 244] width 184 height 11
drag, startPoint x: 325, startPoint y: 228, endPoint x: 489, endPoint y: 233, distance: 163.7
click at [489, 239] on div "196 Avenue De Stalingrad, Chevilly-Larue" at bounding box center [408, 244] width 184 height 11
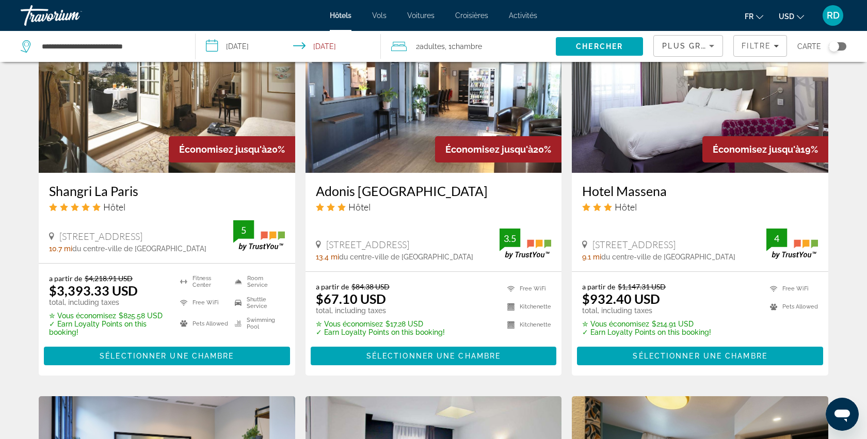
copy span "196 Avenue De Stalingrad, Chevilly-Larue"
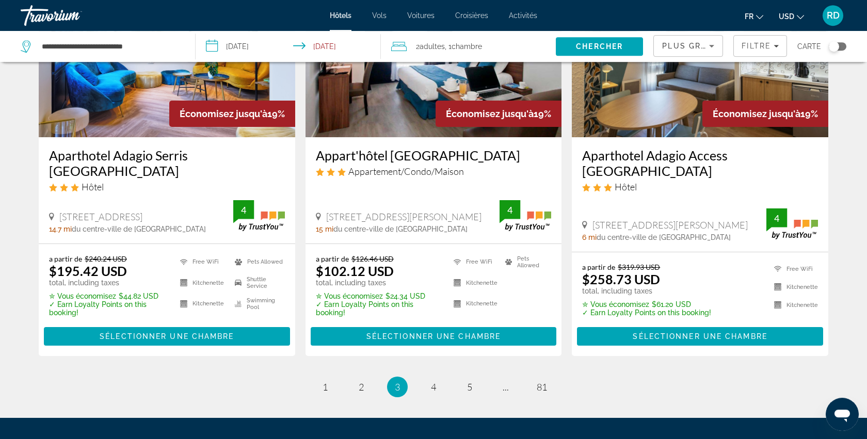
scroll to position [1398, 0]
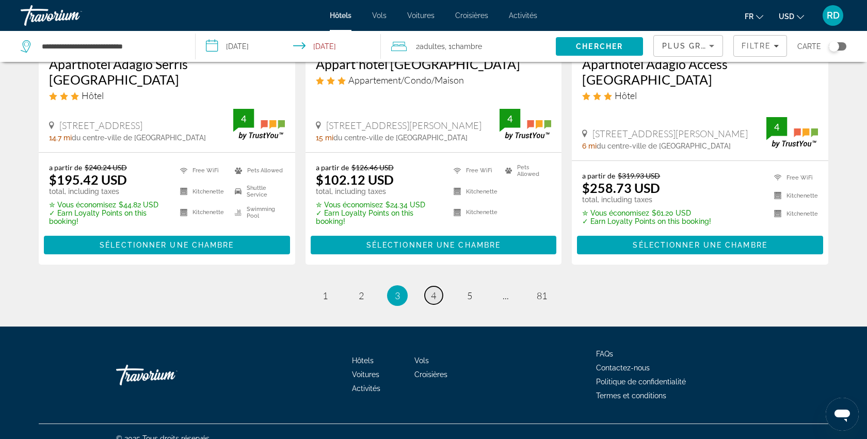
click at [432, 290] on span "4" at bounding box center [433, 295] width 5 height 11
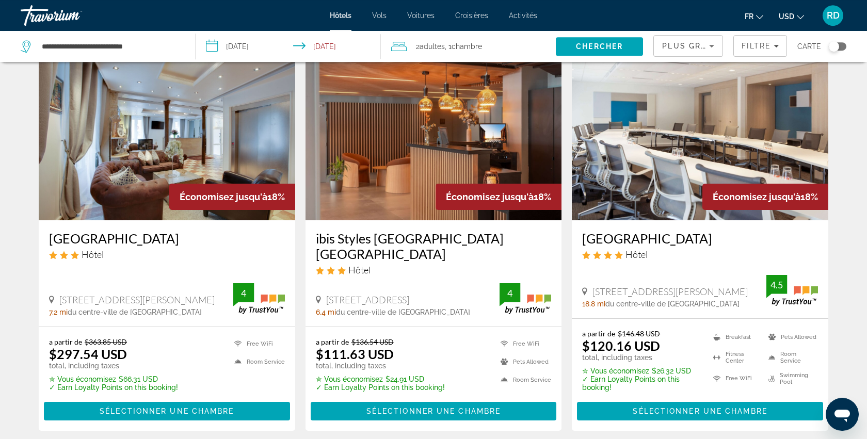
scroll to position [471, 0]
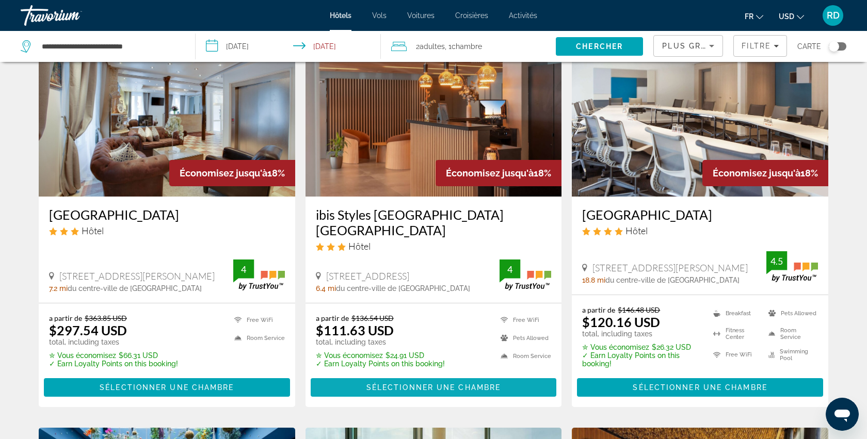
click at [438, 384] on span "Sélectionner une chambre" at bounding box center [433, 388] width 134 height 8
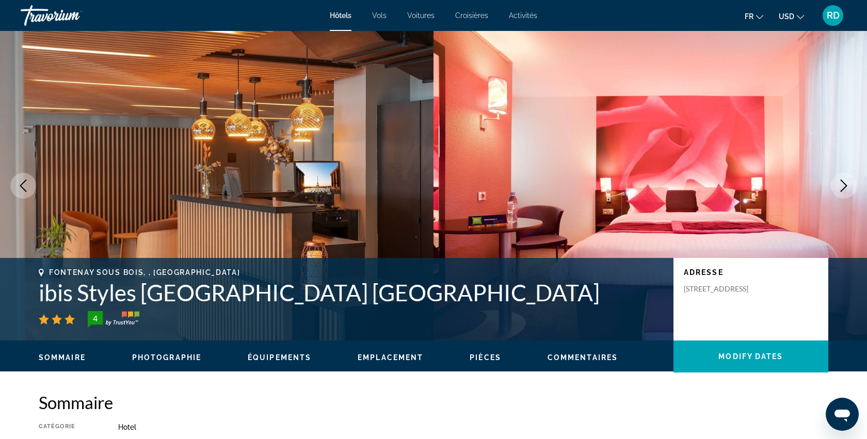
click at [840, 181] on icon "Next image" at bounding box center [844, 186] width 12 height 12
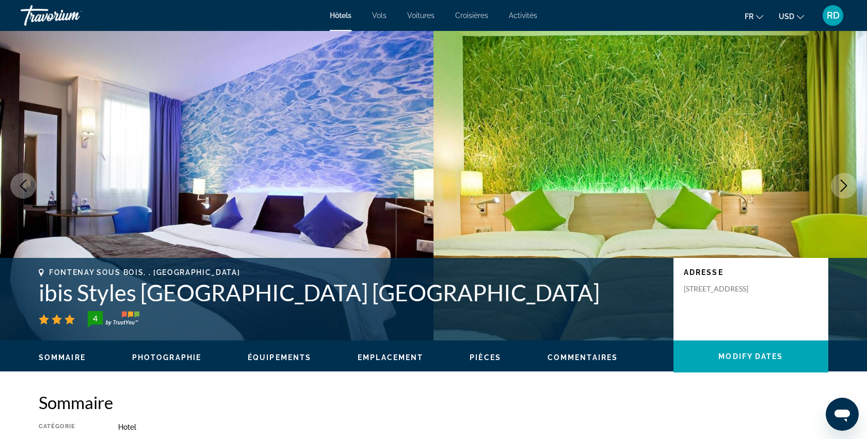
drag, startPoint x: 685, startPoint y: 289, endPoint x: 766, endPoint y: 314, distance: 84.6
click at [766, 314] on div "Adresse 2 4 Avenue Du Val De Fontenay, Fontenay Sous Bois 94120, France" at bounding box center [751, 299] width 155 height 83
copy p "2 4 Avenue Du Val De Fontenay, Fontenay Sous Bois 94120, France"
click at [851, 183] on button "Next image" at bounding box center [844, 186] width 26 height 26
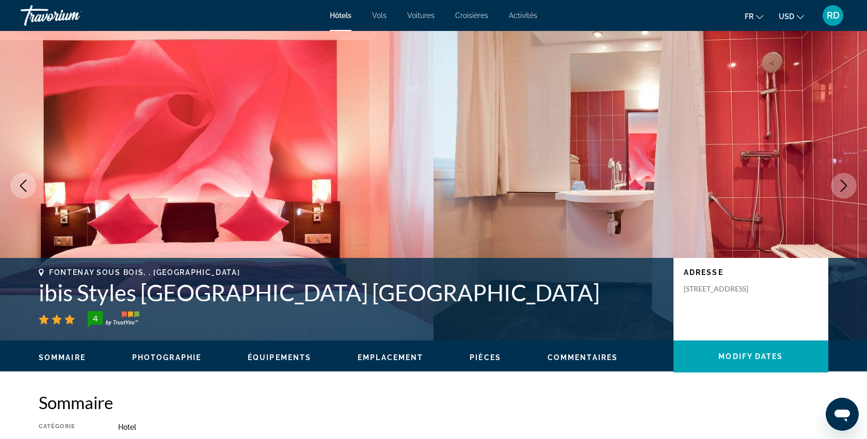
click at [851, 184] on button "Next image" at bounding box center [844, 186] width 26 height 26
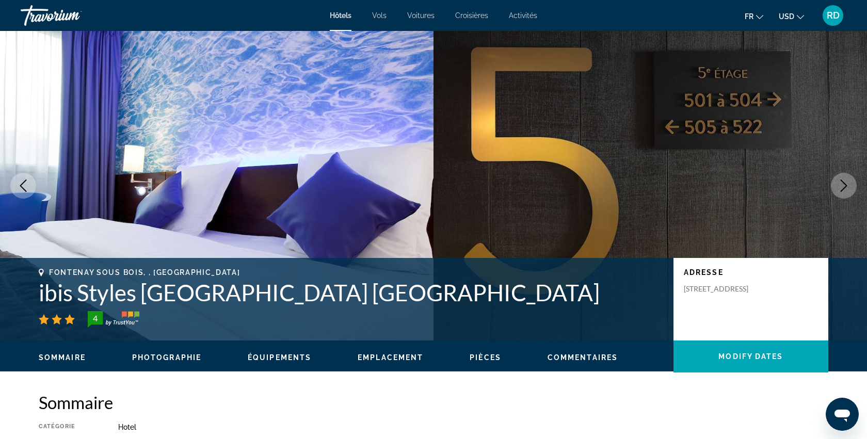
click at [851, 184] on button "Next image" at bounding box center [844, 186] width 26 height 26
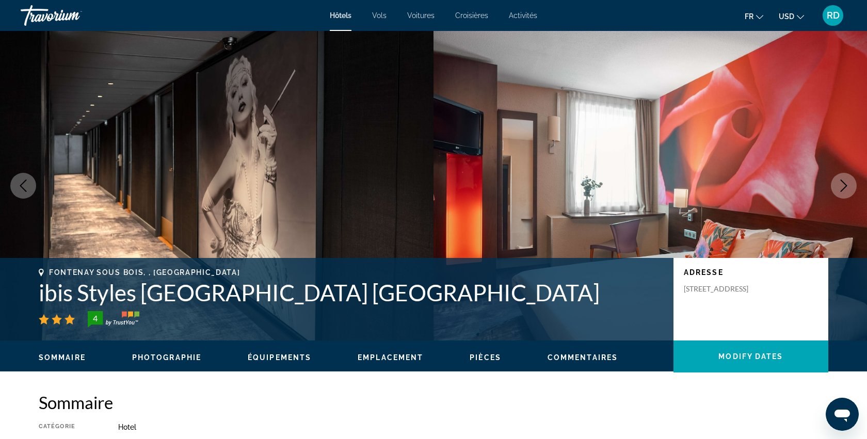
click at [26, 178] on button "Previous image" at bounding box center [23, 186] width 26 height 26
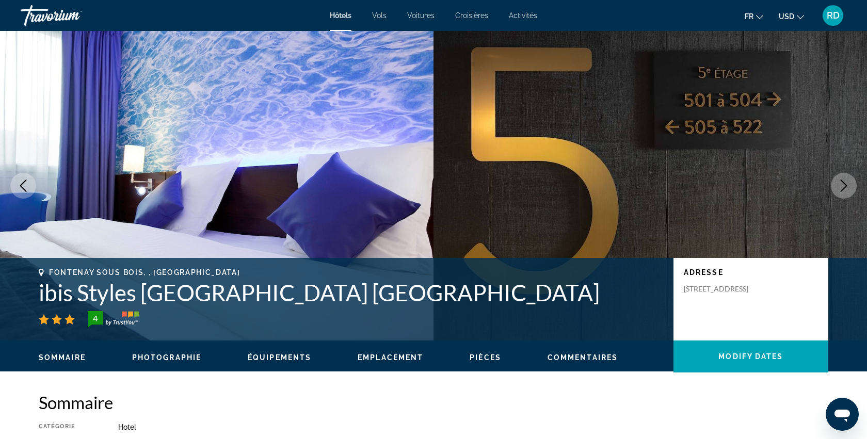
click at [0, 163] on img "Main content" at bounding box center [217, 186] width 434 height 310
click at [846, 186] on icon "Next image" at bounding box center [844, 186] width 7 height 12
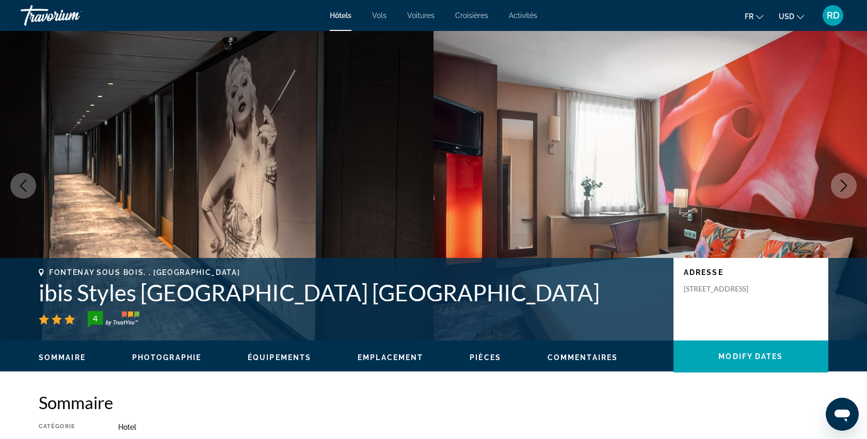
click at [846, 186] on icon "Next image" at bounding box center [844, 186] width 7 height 12
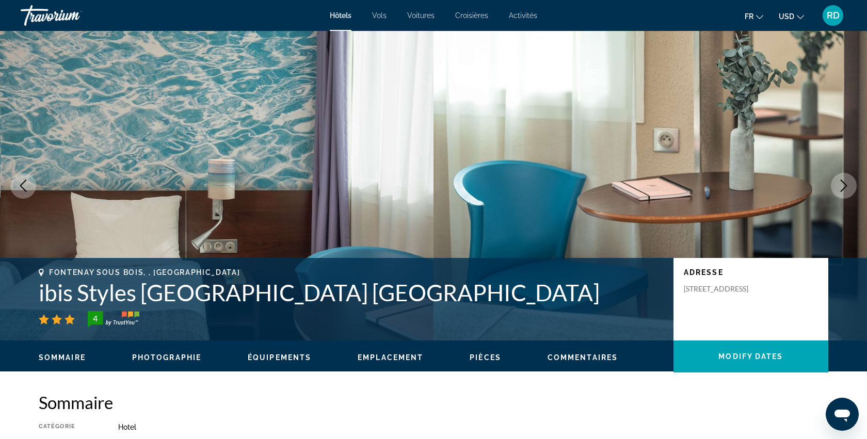
click at [846, 186] on icon "Next image" at bounding box center [844, 186] width 7 height 12
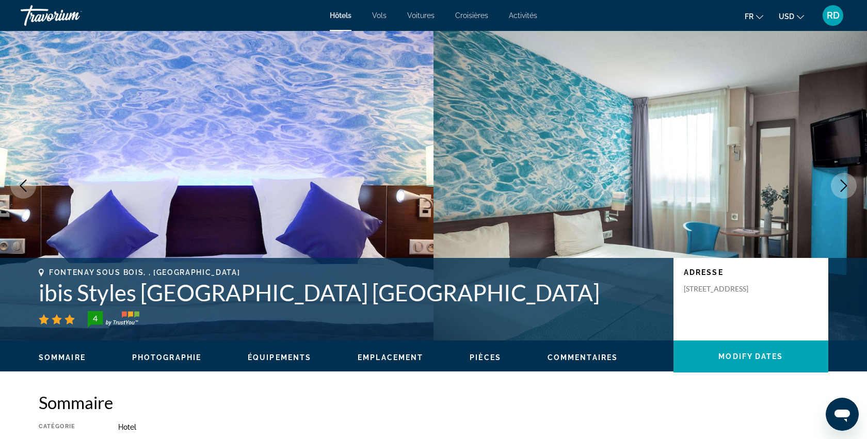
click at [846, 187] on icon "Next image" at bounding box center [844, 186] width 7 height 12
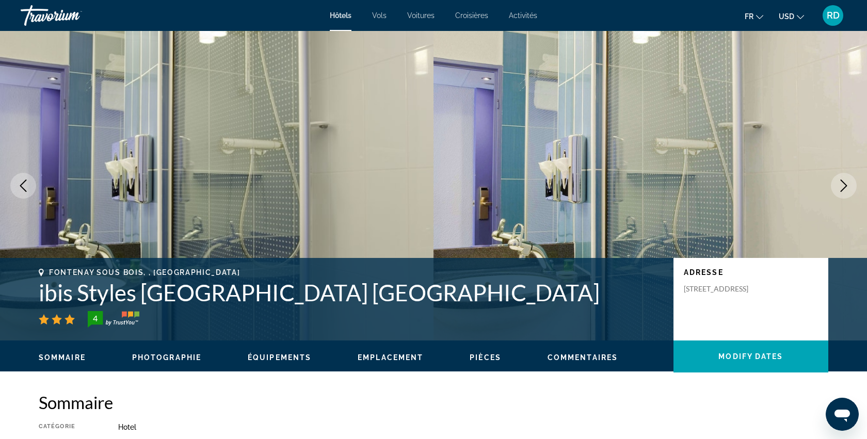
click at [846, 187] on icon "Next image" at bounding box center [844, 186] width 7 height 12
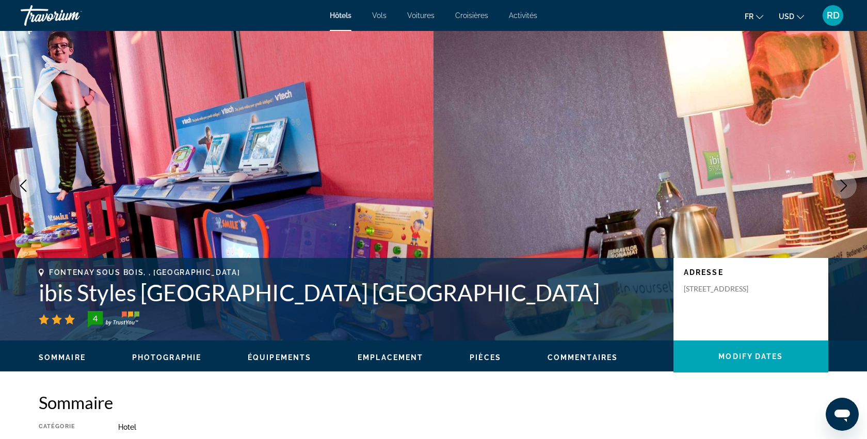
click at [846, 187] on icon "Next image" at bounding box center [844, 186] width 7 height 12
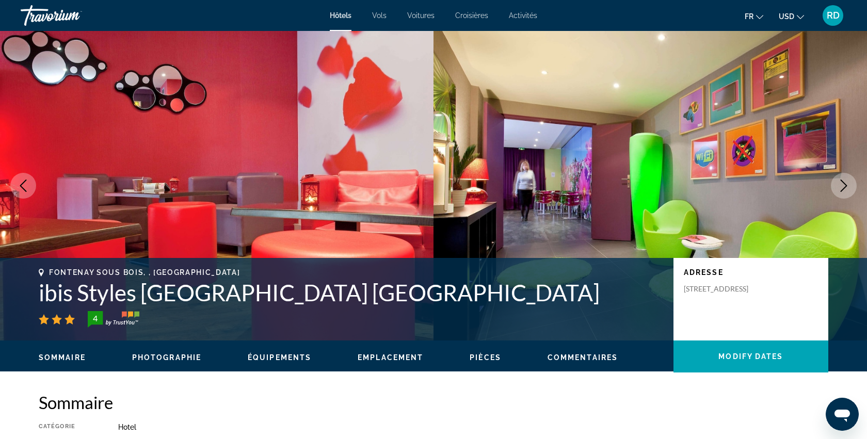
click at [846, 187] on icon "Next image" at bounding box center [844, 186] width 7 height 12
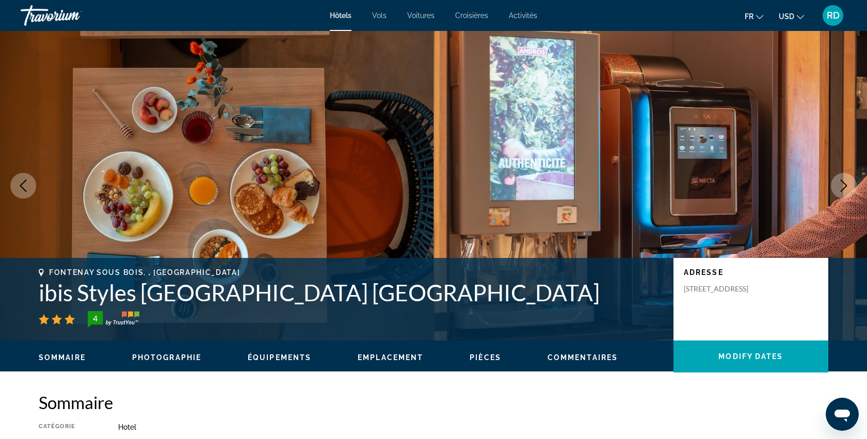
click at [846, 187] on icon "Next image" at bounding box center [844, 186] width 7 height 12
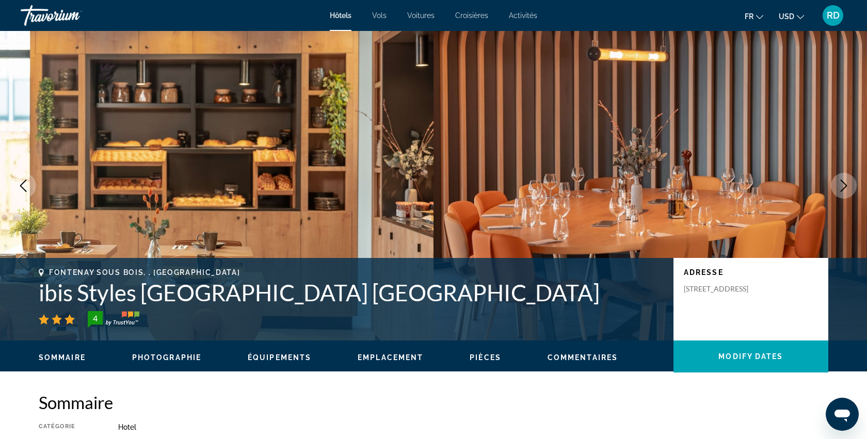
click at [846, 187] on icon "Next image" at bounding box center [844, 186] width 7 height 12
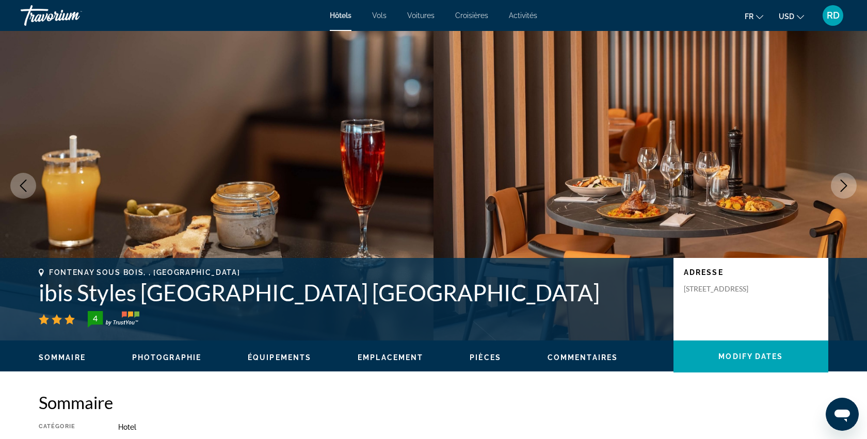
click at [846, 187] on icon "Next image" at bounding box center [844, 186] width 7 height 12
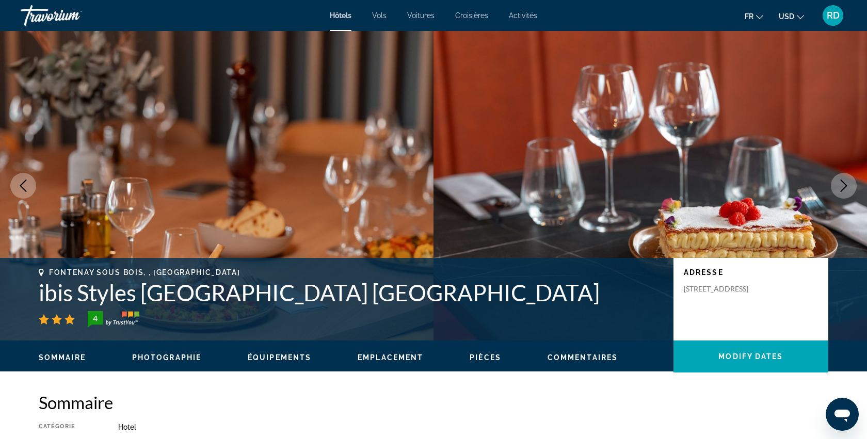
click at [846, 187] on icon "Next image" at bounding box center [844, 186] width 7 height 12
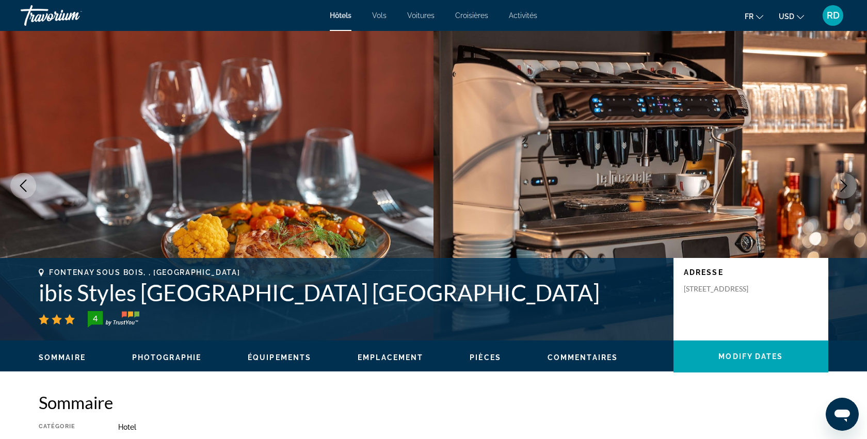
click at [837, 189] on button "Next image" at bounding box center [844, 186] width 26 height 26
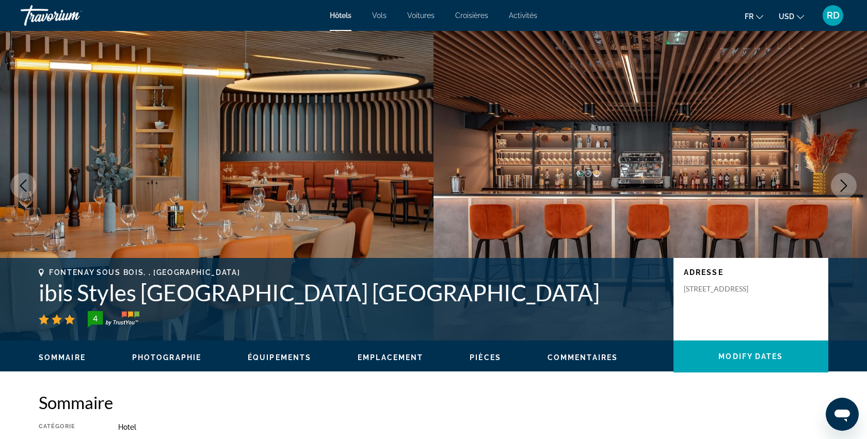
click at [837, 189] on button "Next image" at bounding box center [844, 186] width 26 height 26
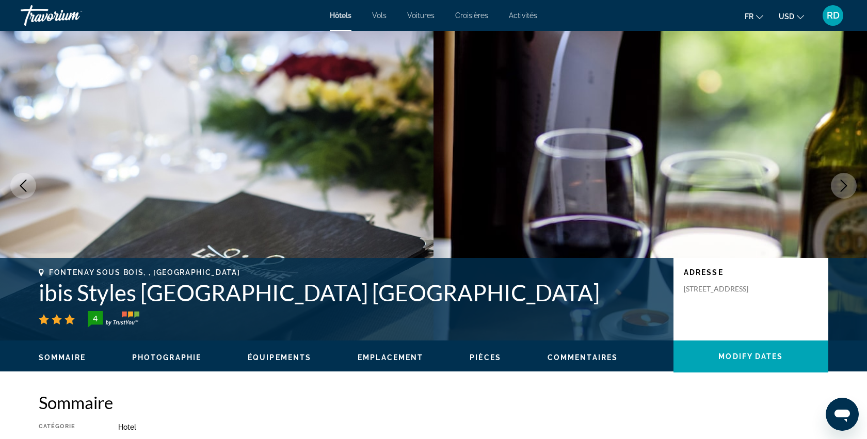
click at [837, 189] on button "Next image" at bounding box center [844, 186] width 26 height 26
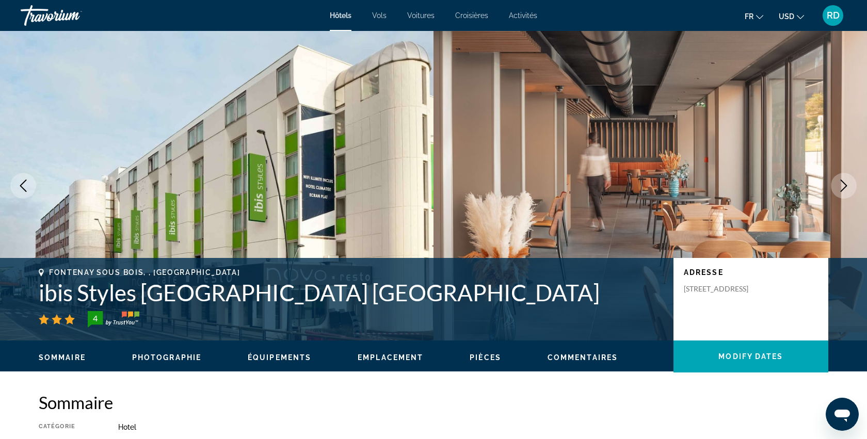
click at [837, 189] on button "Next image" at bounding box center [844, 186] width 26 height 26
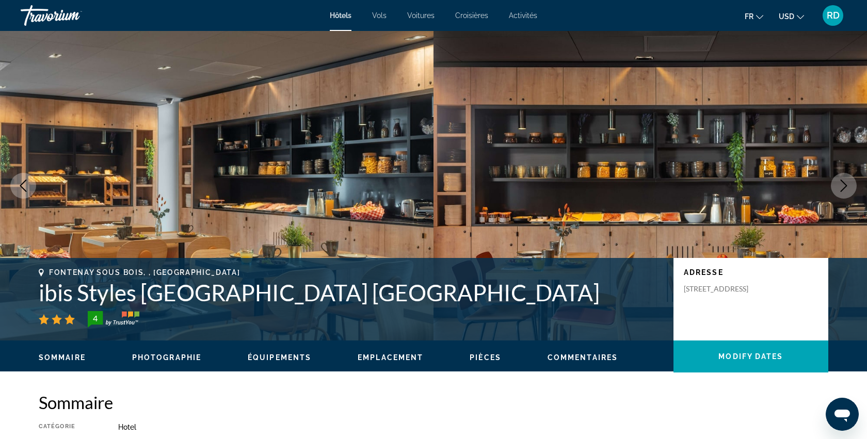
click at [837, 189] on button "Next image" at bounding box center [844, 186] width 26 height 26
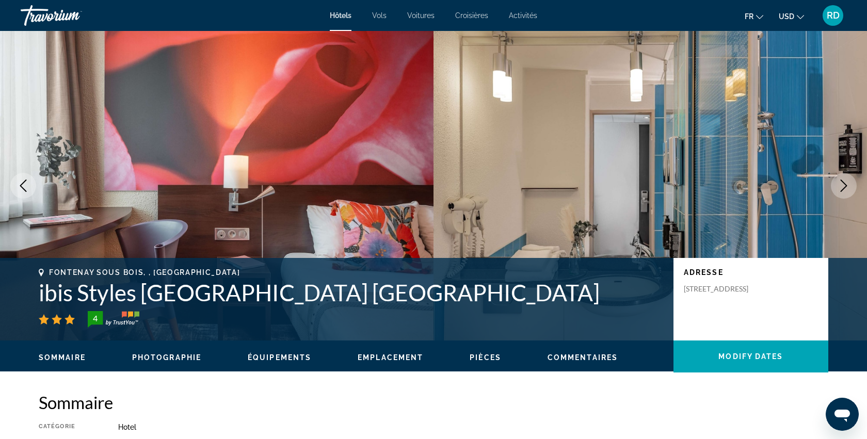
click at [837, 189] on button "Next image" at bounding box center [844, 186] width 26 height 26
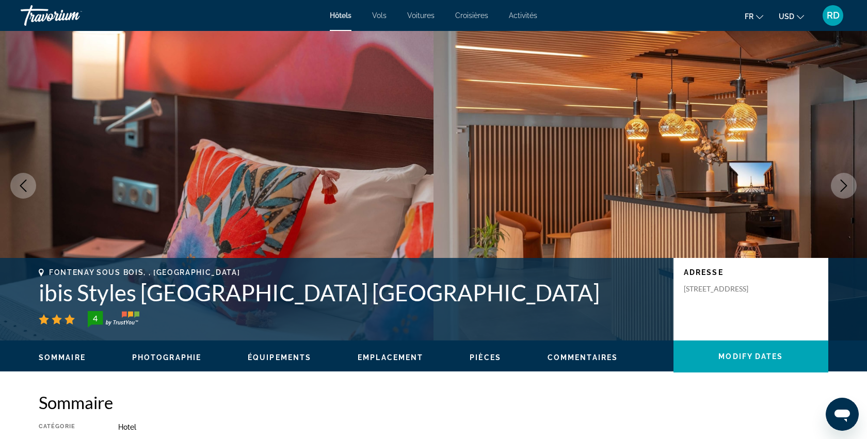
click at [837, 189] on button "Next image" at bounding box center [844, 186] width 26 height 26
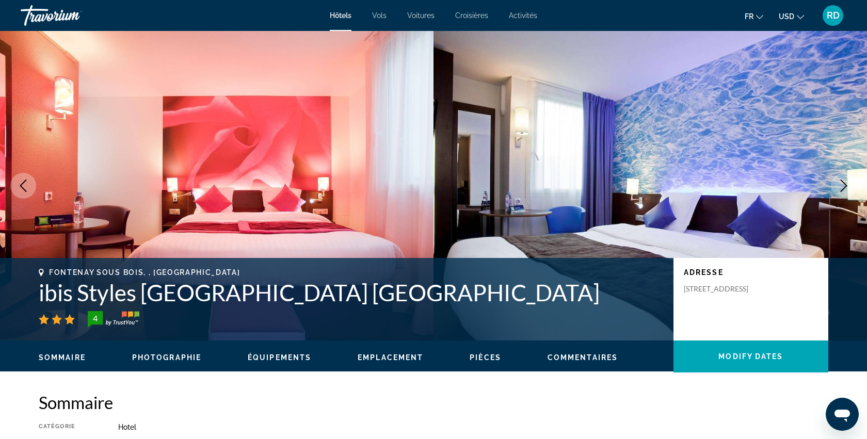
click at [837, 189] on button "Next image" at bounding box center [844, 186] width 26 height 26
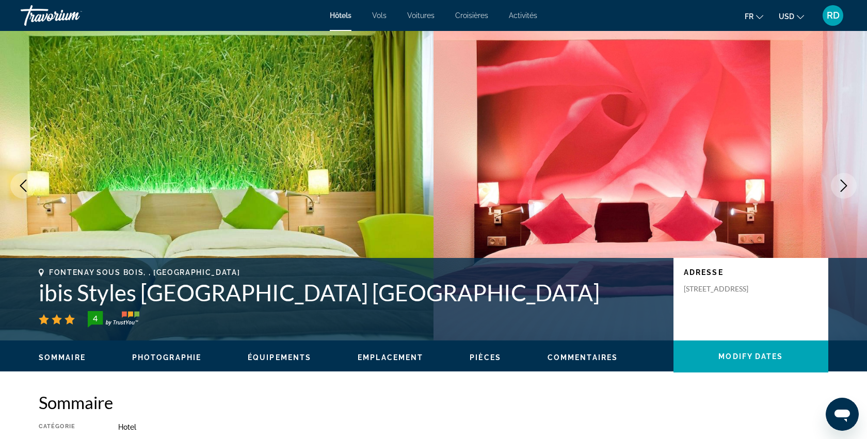
click at [837, 189] on button "Next image" at bounding box center [844, 186] width 26 height 26
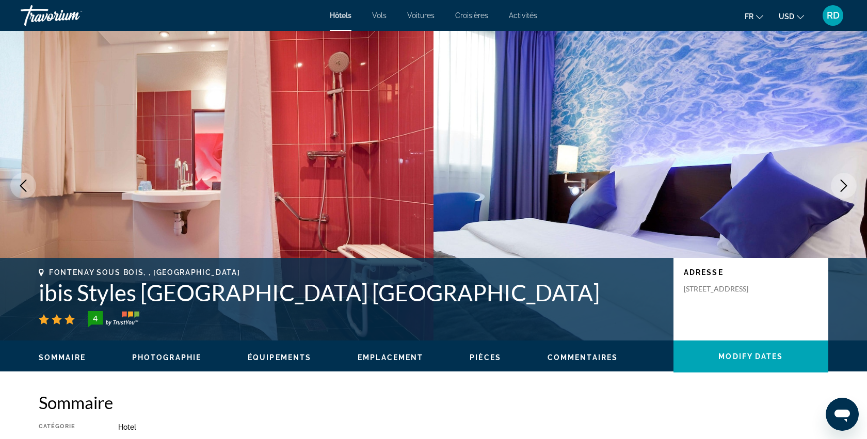
click at [837, 189] on button "Next image" at bounding box center [844, 186] width 26 height 26
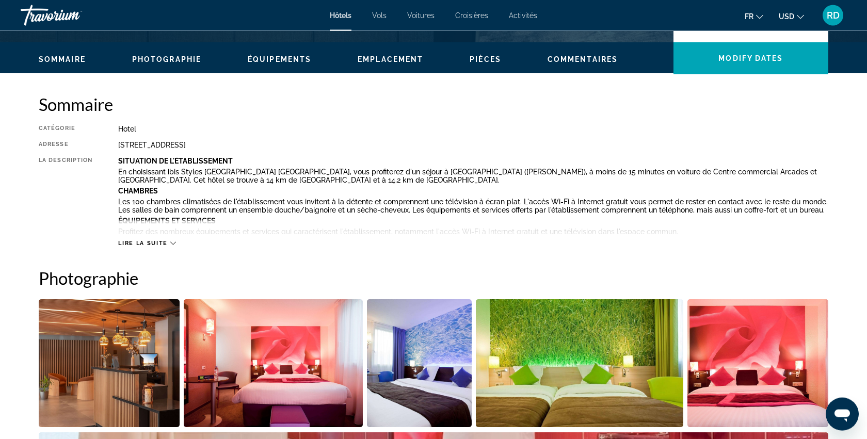
scroll to position [353, 0]
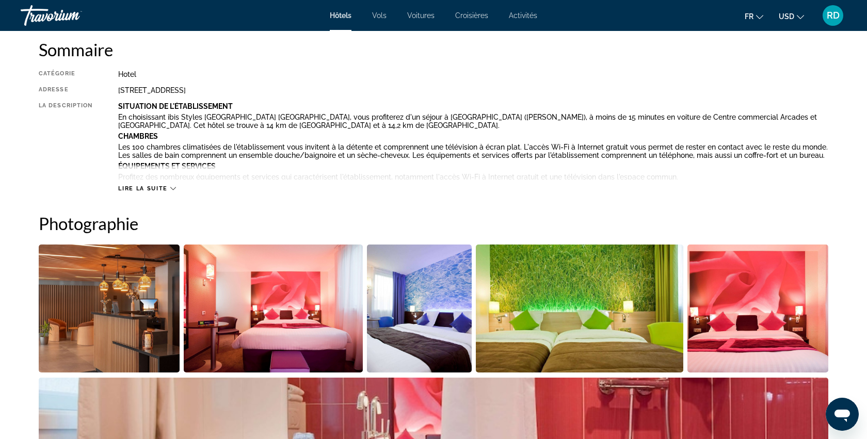
drag, startPoint x: 117, startPoint y: 92, endPoint x: 349, endPoint y: 92, distance: 232.3
click at [349, 92] on div "Catégorie Hotel Adresse 2 4 Avenue Du Val De Fontenay, Fontenay Sous Bois 94120…" at bounding box center [434, 131] width 790 height 122
copy div "2 4 Avenue Du Val De Fontenay, Fontenay Sous Bois 94120, France"
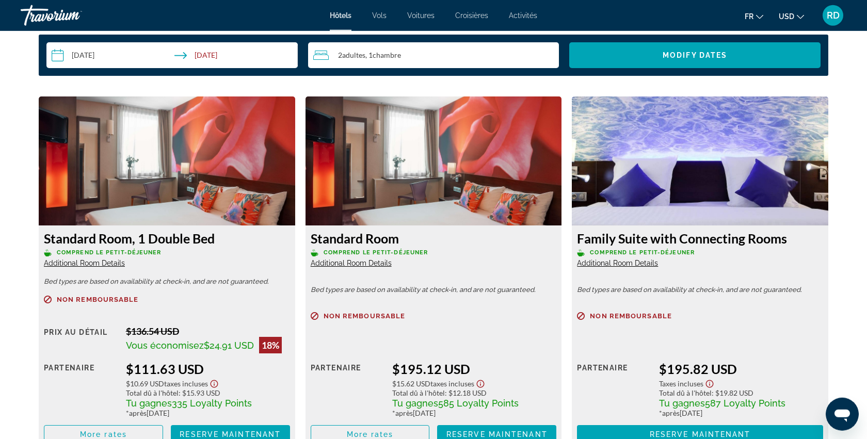
scroll to position [1412, 0]
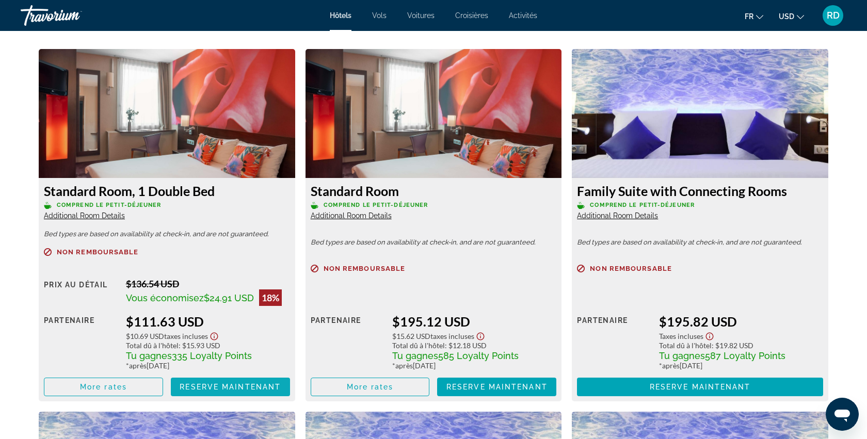
click at [210, 389] on span "Reserve maintenant" at bounding box center [230, 387] width 101 height 8
